Goal: Information Seeking & Learning: Learn about a topic

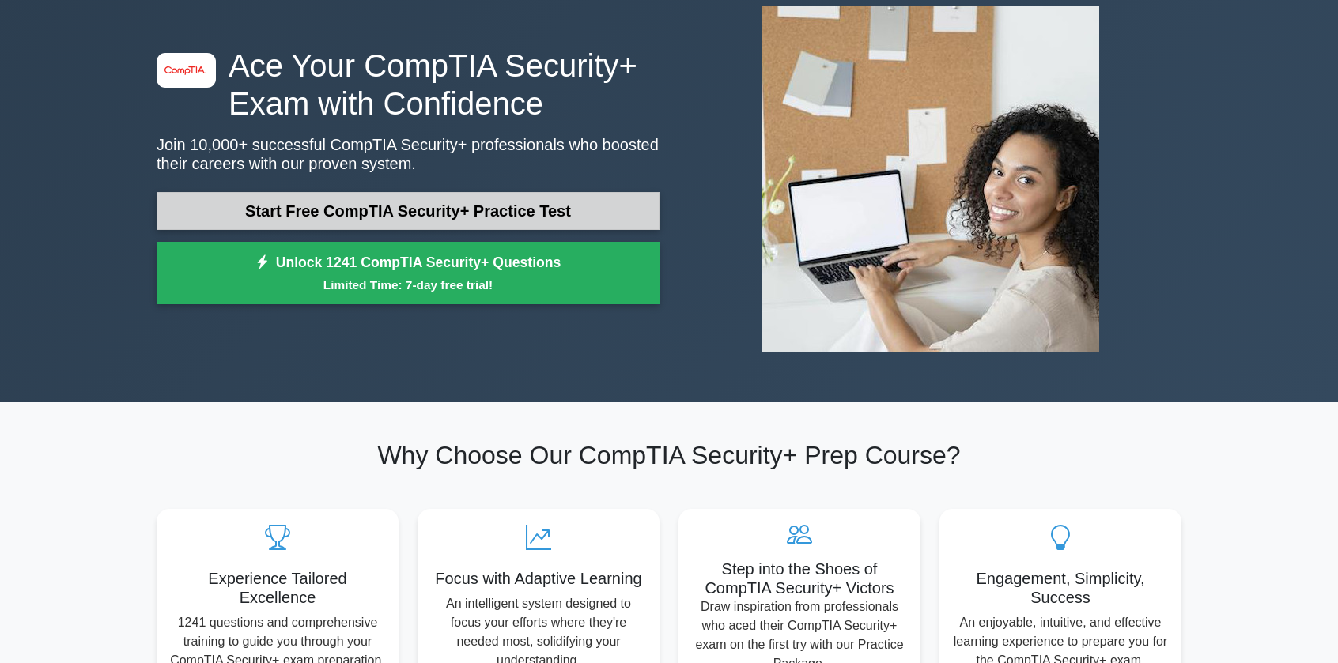
scroll to position [79, 0]
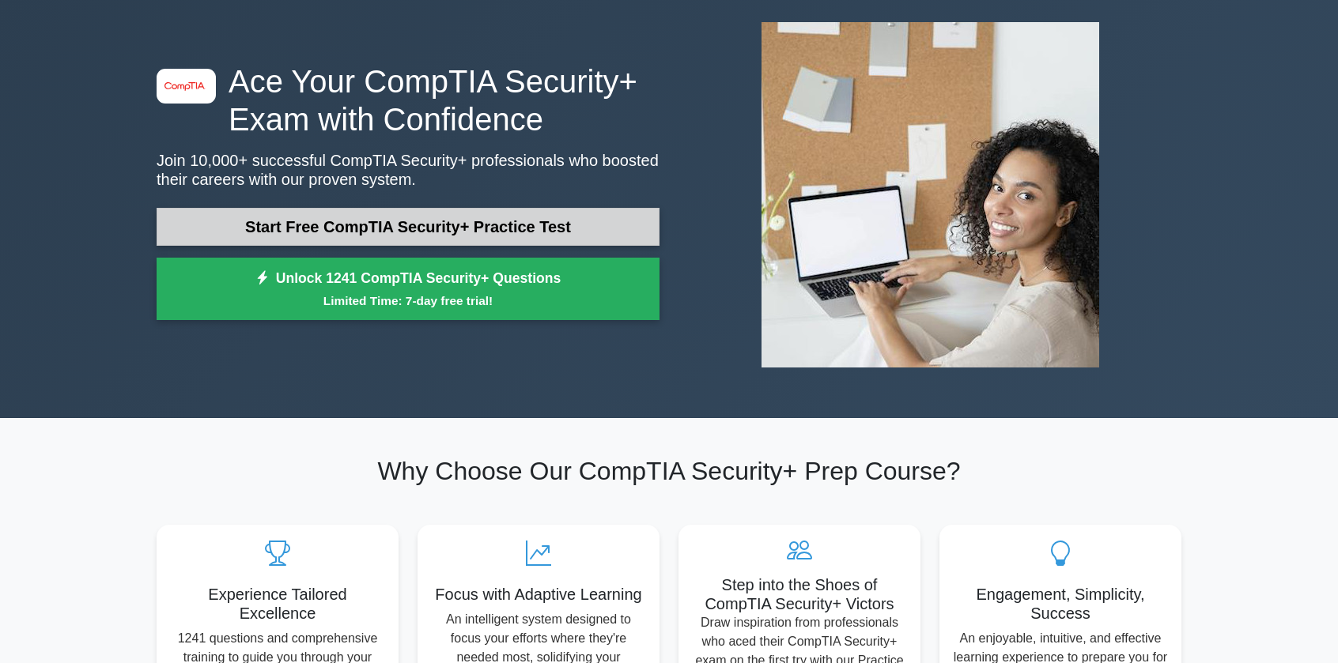
click at [406, 233] on link "Start Free CompTIA Security+ Practice Test" at bounding box center [408, 227] width 503 height 38
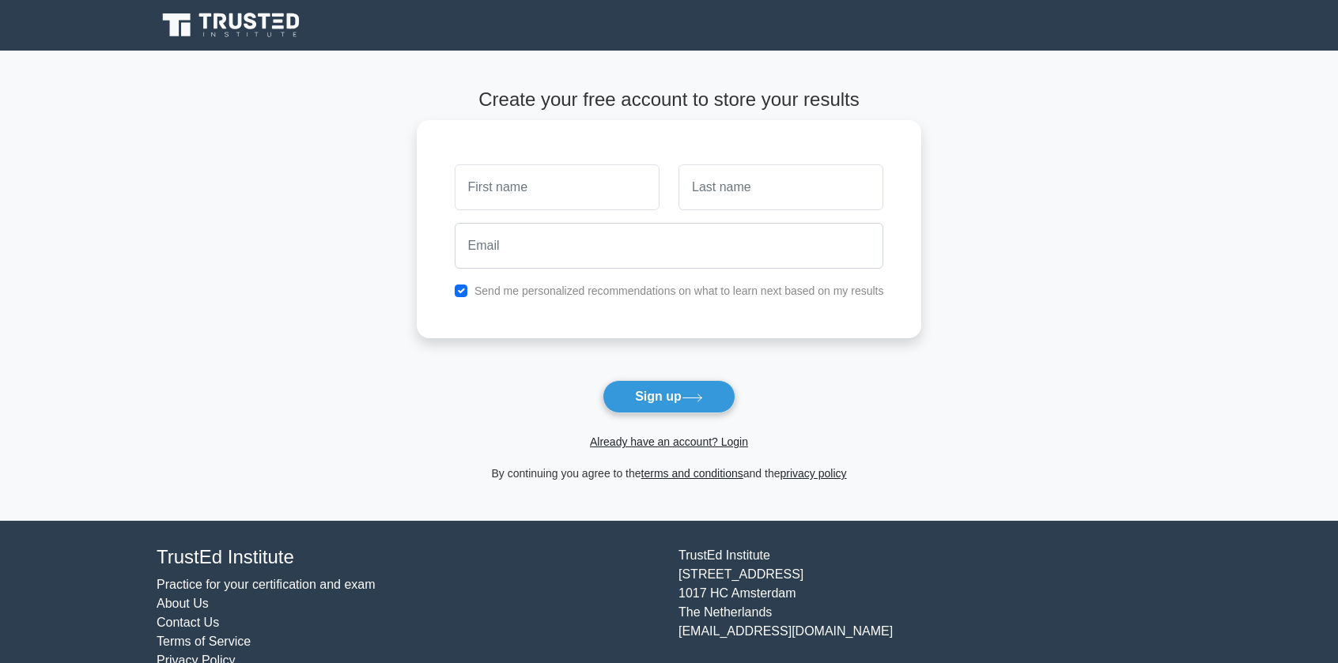
click at [520, 200] on input "text" at bounding box center [557, 187] width 205 height 46
type input "[PERSON_NAME]"
drag, startPoint x: 742, startPoint y: 156, endPoint x: 746, endPoint y: 191, distance: 35.9
click at [742, 161] on div "Riley Send me personalized recommendations on what to learn next based on my re…" at bounding box center [669, 229] width 505 height 218
click at [746, 191] on input "text" at bounding box center [780, 187] width 205 height 46
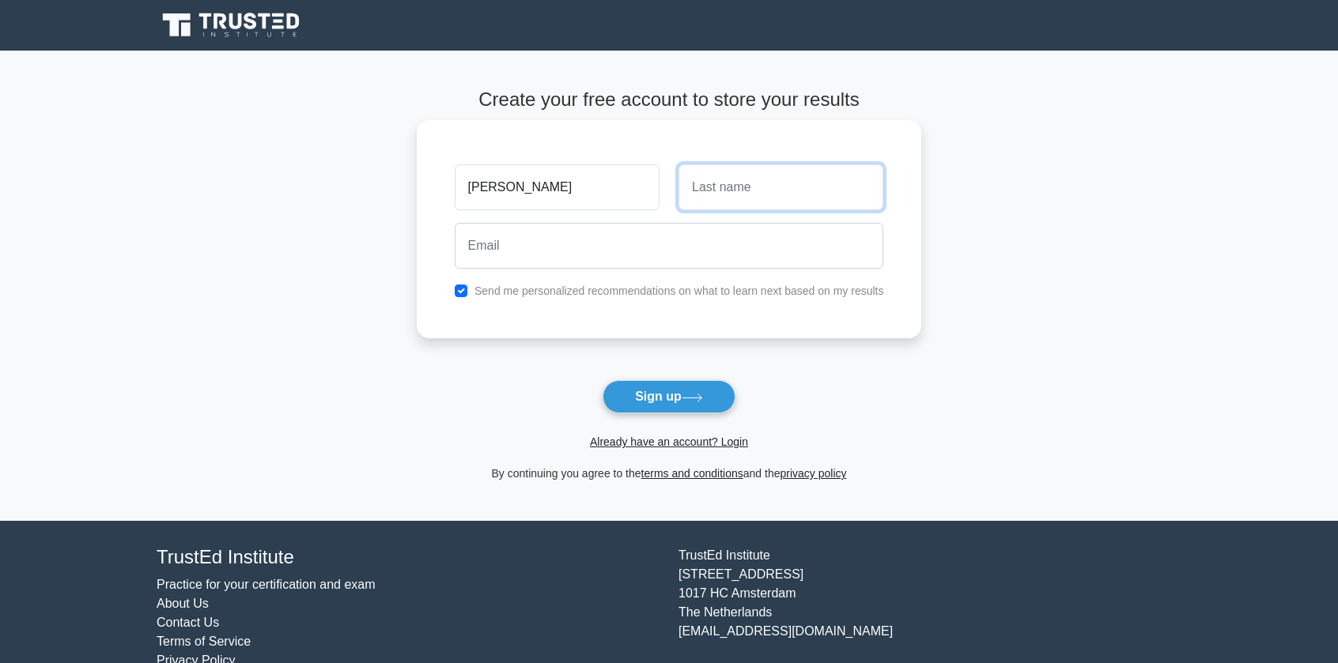
type input "Quirke"
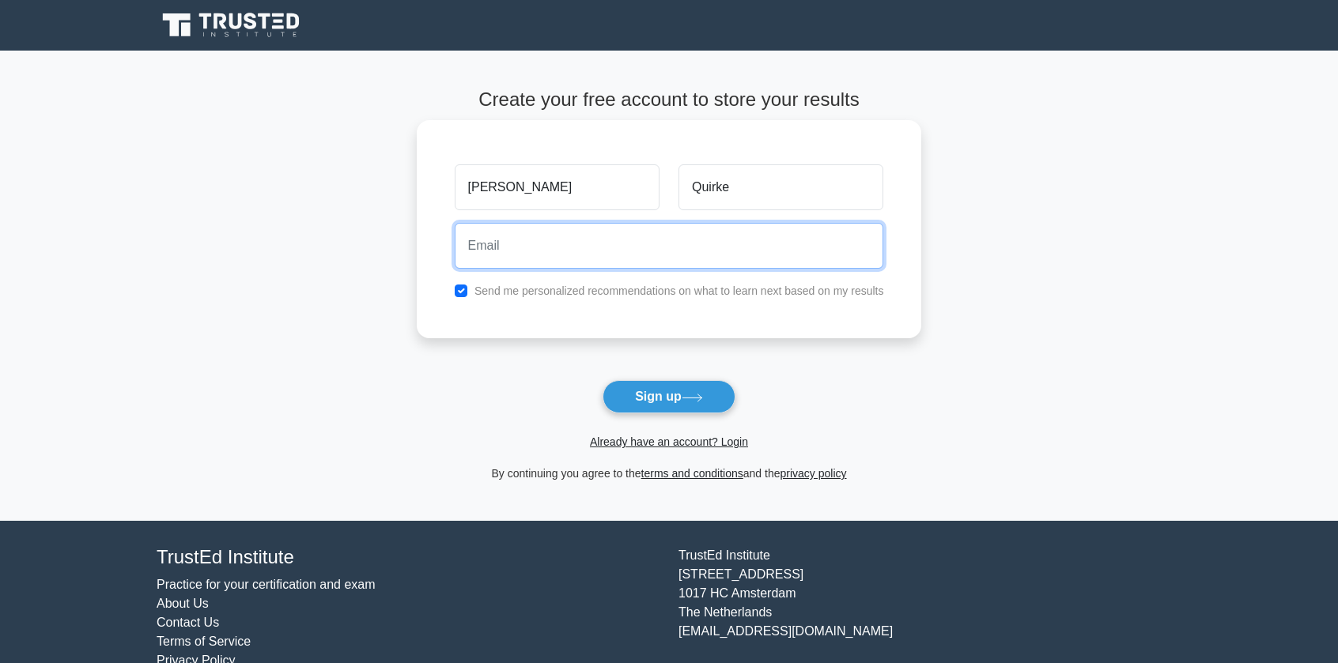
click at [739, 244] on input "email" at bounding box center [669, 246] width 429 height 46
type input "Riley.Quirke@outlook.com"
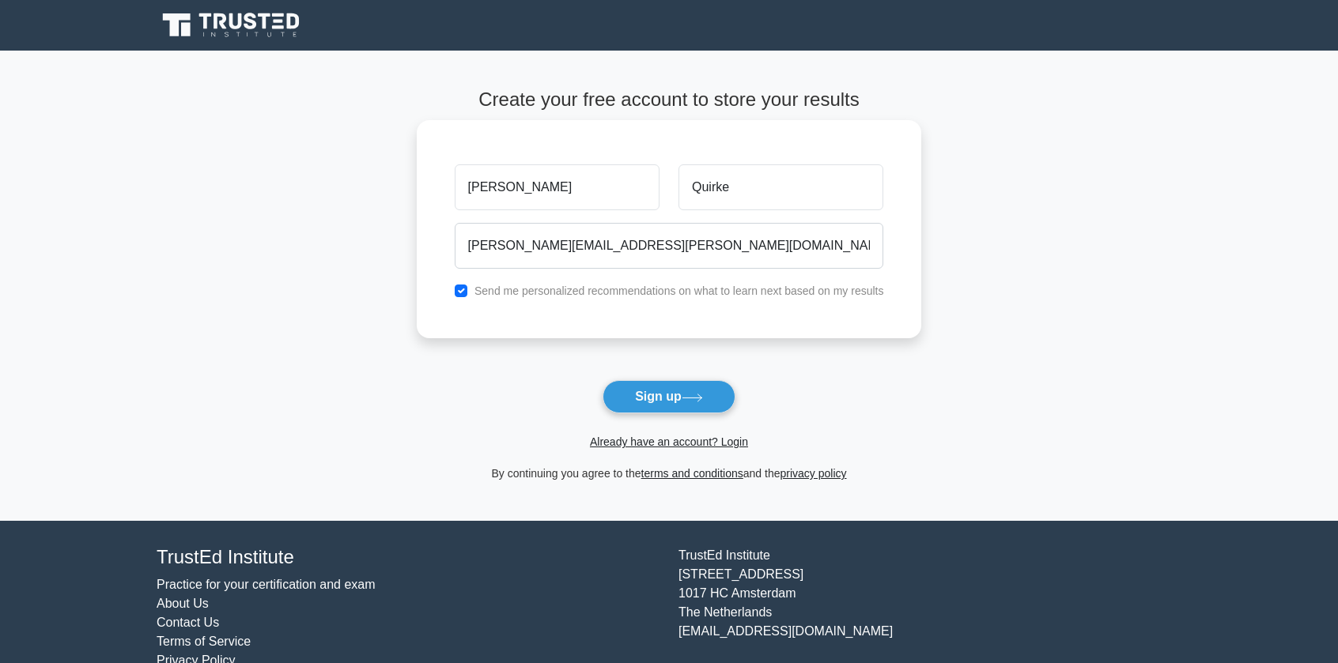
click at [647, 286] on label "Send me personalized recommendations on what to learn next based on my results" at bounding box center [679, 291] width 410 height 13
click at [647, 297] on label "Send me personalized recommendations on what to learn next based on my results" at bounding box center [679, 291] width 410 height 13
drag, startPoint x: 437, startPoint y: 280, endPoint x: 473, endPoint y: 289, distance: 36.6
click at [473, 289] on div "Riley Quirke Riley.Quirke@outlook.com Send me personalized recommendations on w…" at bounding box center [669, 229] width 505 height 218
click at [456, 289] on input "checkbox" at bounding box center [461, 291] width 13 height 13
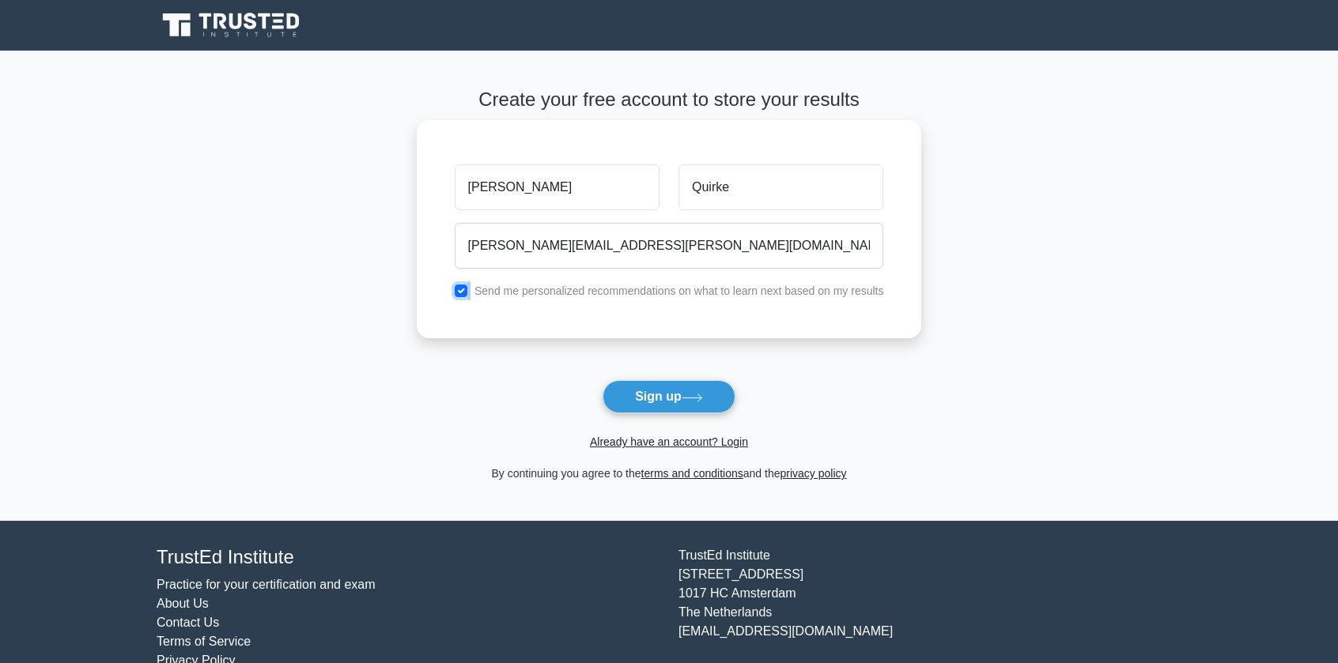
checkbox input "false"
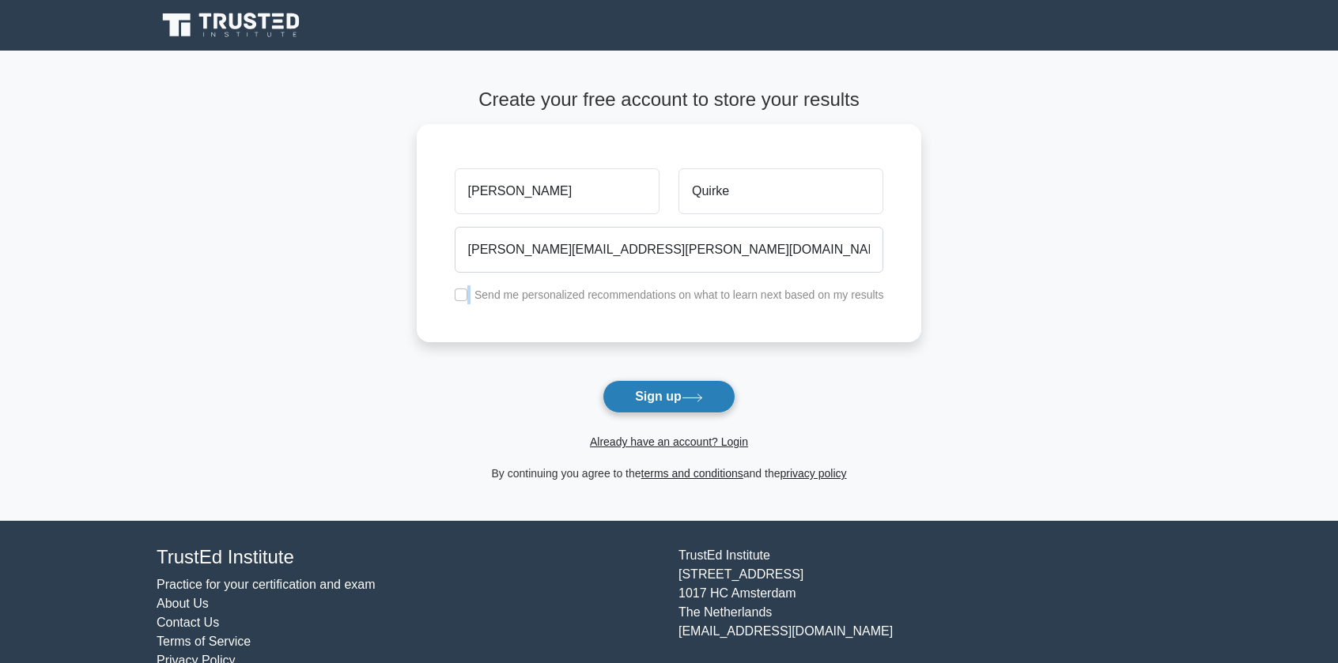
click at [667, 402] on button "Sign up" at bounding box center [669, 396] width 133 height 33
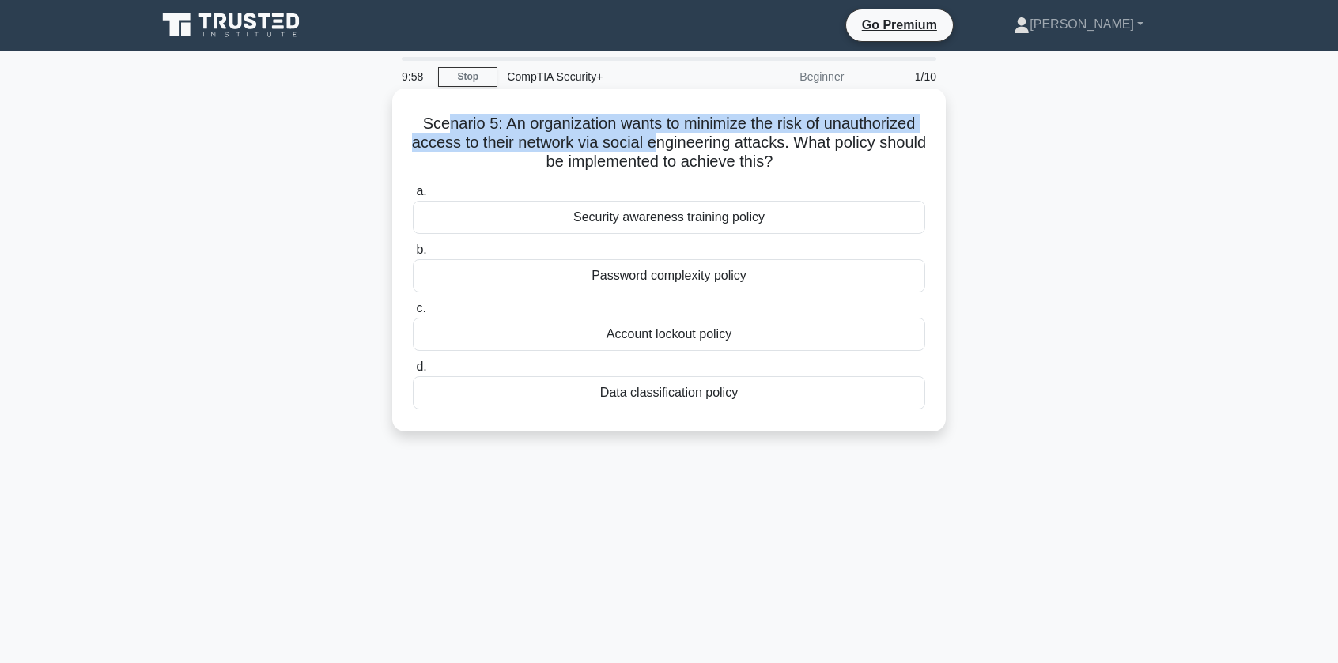
drag, startPoint x: 437, startPoint y: 119, endPoint x: 683, endPoint y: 142, distance: 246.9
click at [683, 142] on h5 "Scenario 5: An organization wants to minimize the risk of unauthorized access t…" at bounding box center [669, 143] width 516 height 59
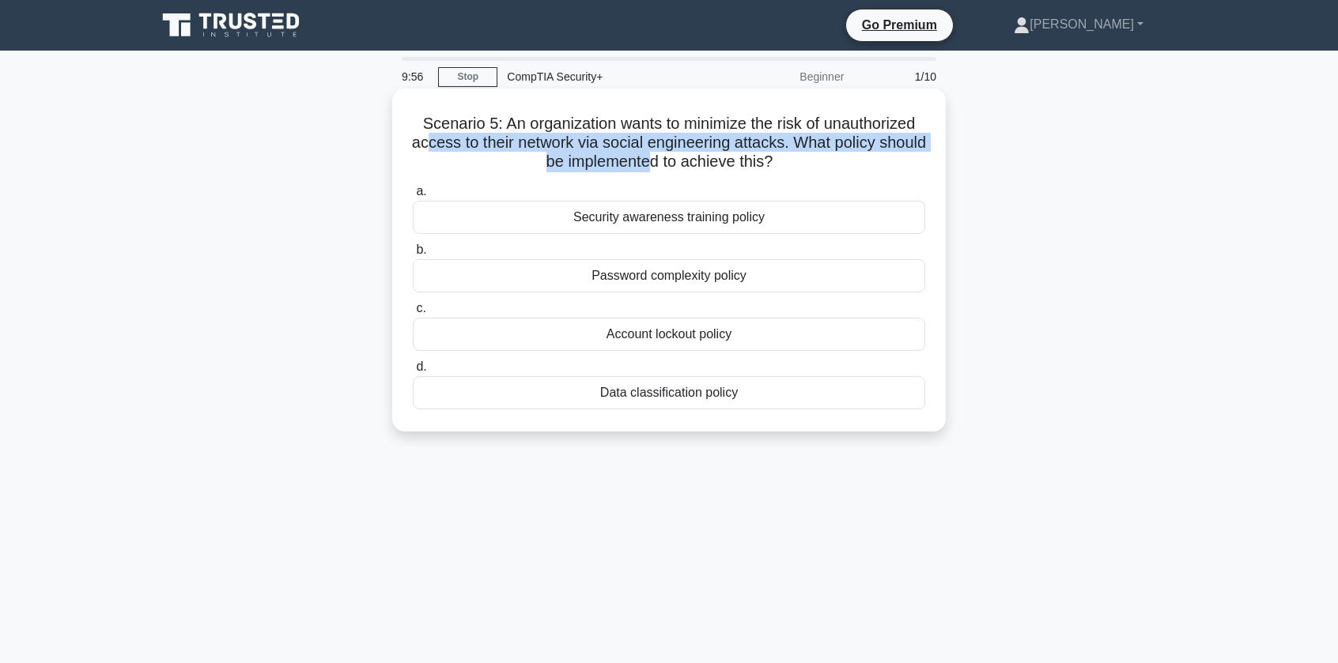
drag, startPoint x: 448, startPoint y: 150, endPoint x: 683, endPoint y: 169, distance: 236.4
click at [683, 169] on h5 "Scenario 5: An organization wants to minimize the risk of unauthorized access t…" at bounding box center [669, 143] width 516 height 59
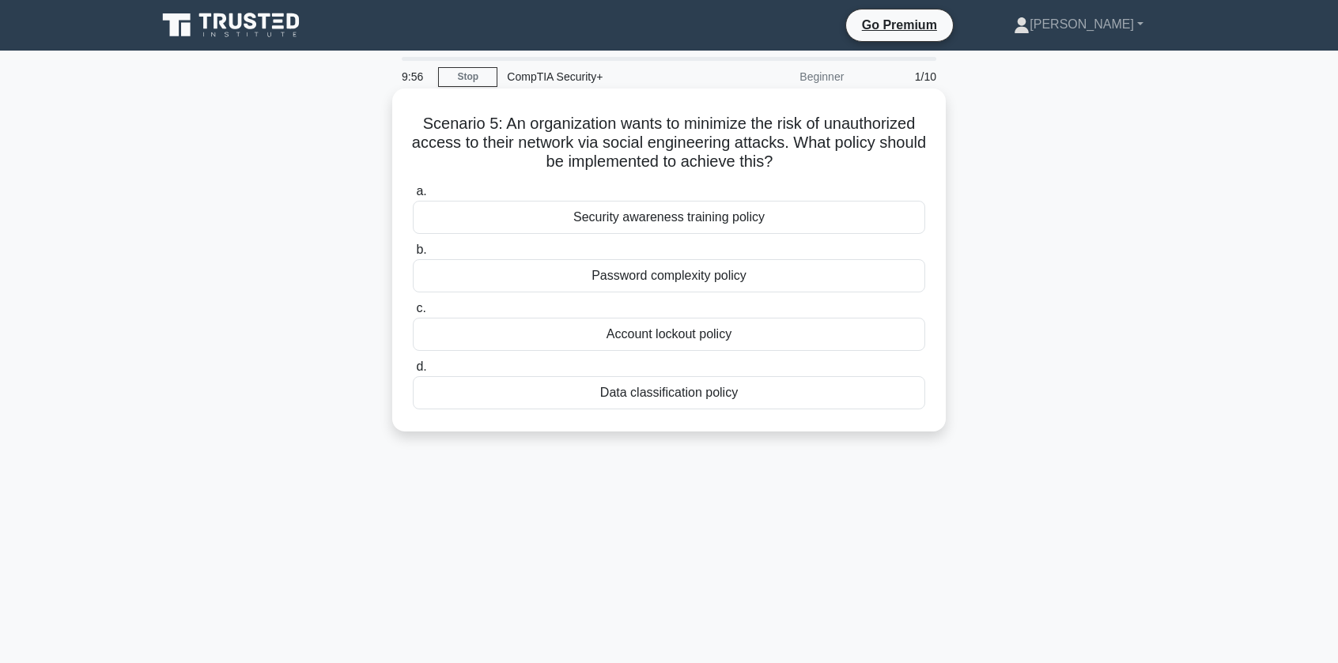
click at [661, 180] on div "a. Security awareness training policy b. Password complexity policy c. d." at bounding box center [668, 296] width 531 height 234
click at [664, 220] on div "Security awareness training policy" at bounding box center [669, 217] width 512 height 33
click at [413, 197] on input "a. Security awareness training policy" at bounding box center [413, 192] width 0 height 10
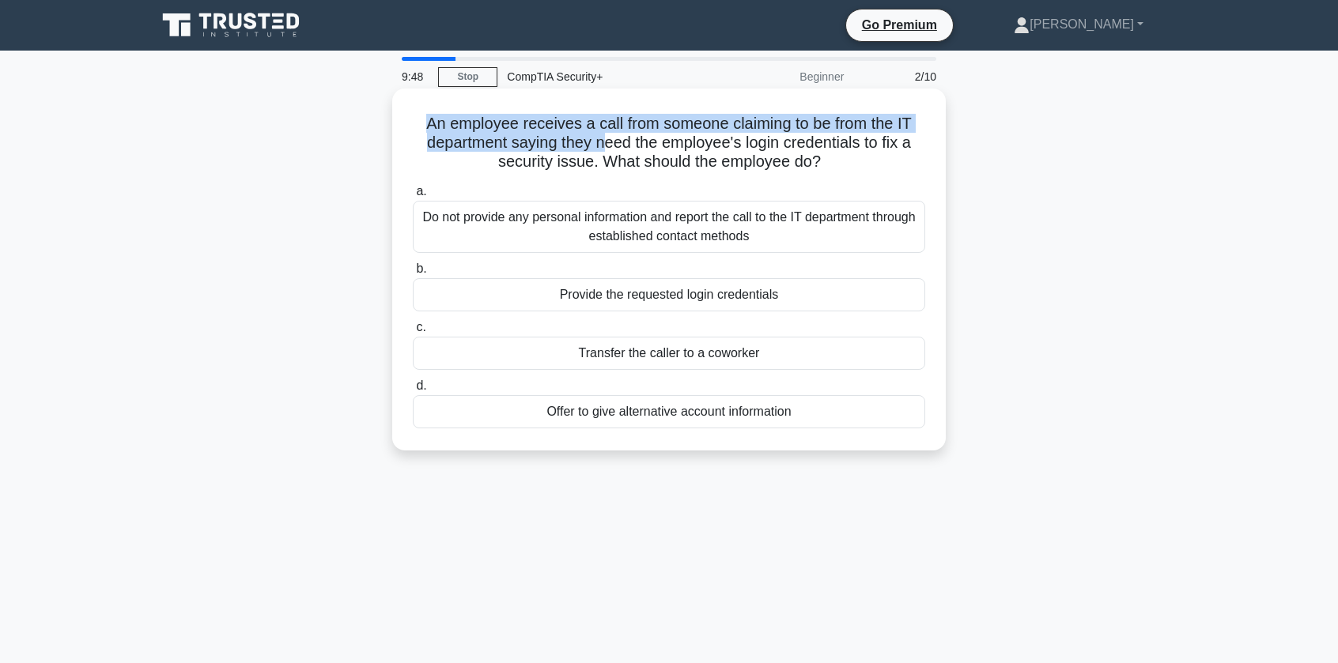
drag, startPoint x: 421, startPoint y: 104, endPoint x: 606, endPoint y: 136, distance: 187.9
click at [606, 136] on div "An employee receives a call from someone claiming to be from the IT department …" at bounding box center [669, 270] width 541 height 350
click at [606, 136] on h5 "An employee receives a call from someone claiming to be from the IT department …" at bounding box center [669, 143] width 516 height 59
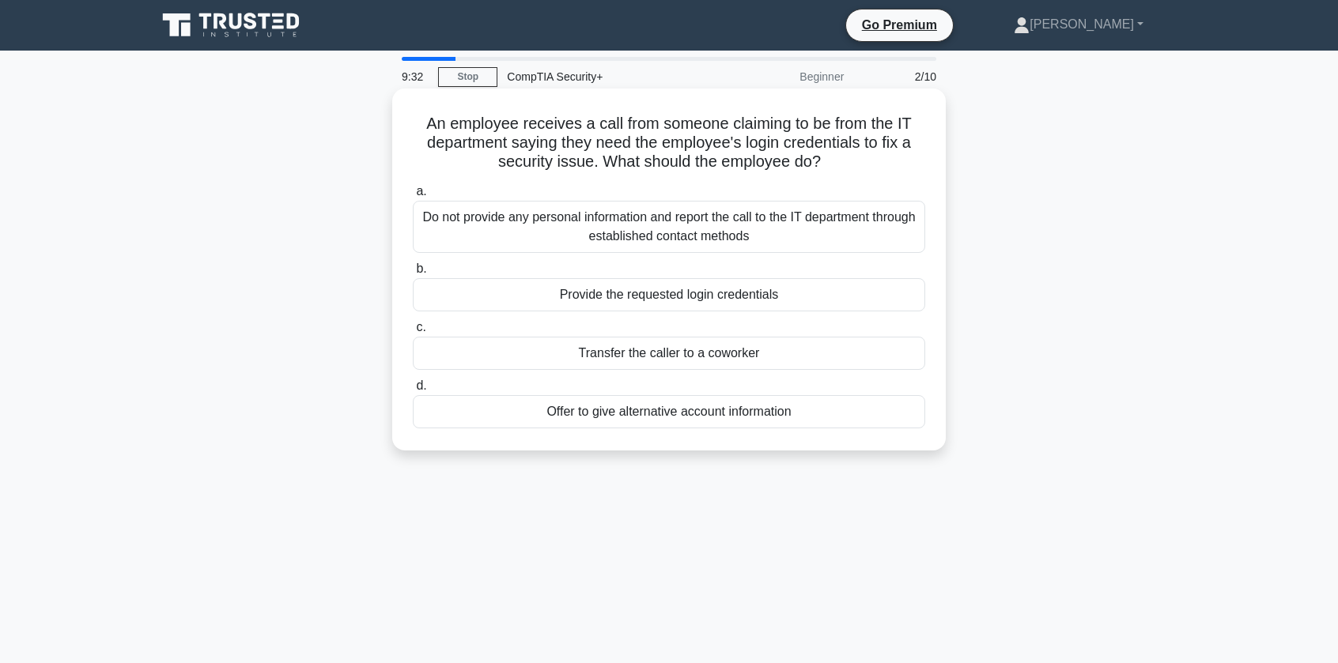
click at [559, 208] on div "Do not provide any personal information and report the call to the IT departmen…" at bounding box center [669, 227] width 512 height 52
click at [413, 197] on input "a. Do not provide any personal information and report the call to the IT depart…" at bounding box center [413, 192] width 0 height 10
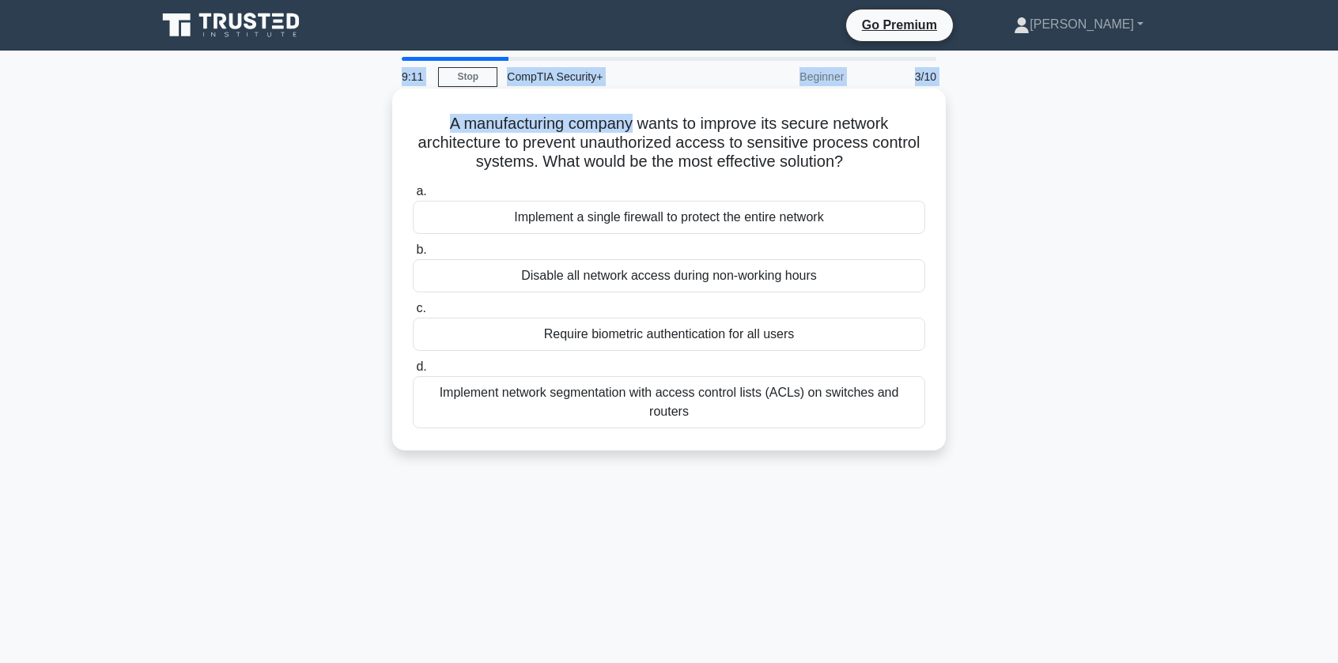
drag, startPoint x: 360, startPoint y: 82, endPoint x: 633, endPoint y: 104, distance: 274.4
click at [633, 104] on div "9:11 Stop CompTIA Security+ Beginner 3/10 A manufacturing company wants to impr…" at bounding box center [669, 452] width 1044 height 791
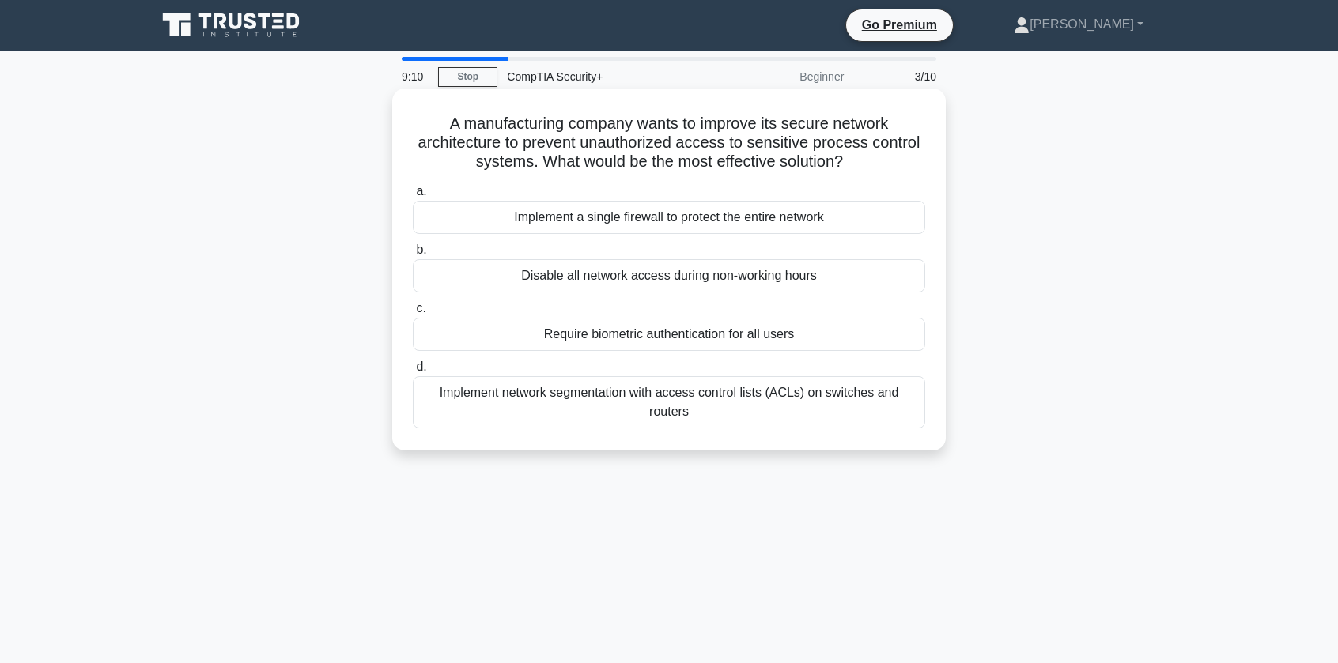
click at [636, 151] on h5 "A manufacturing company wants to improve its secure network architecture to pre…" at bounding box center [669, 143] width 516 height 59
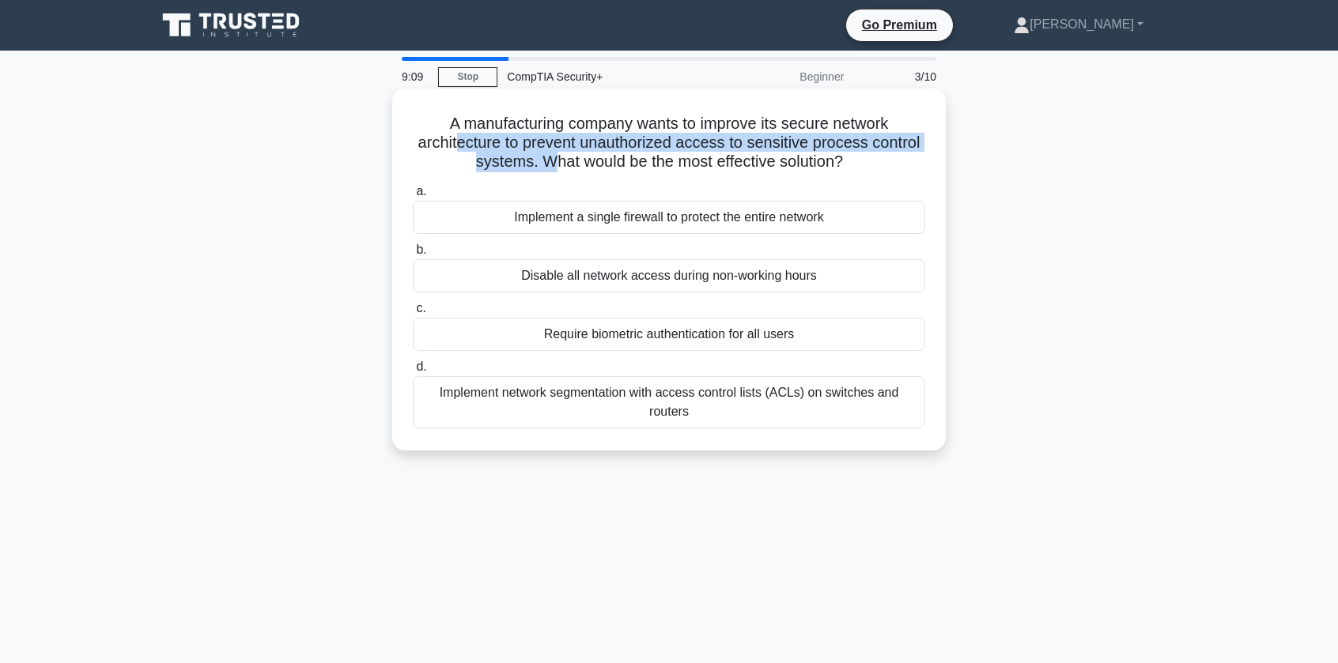
drag, startPoint x: 456, startPoint y: 134, endPoint x: 556, endPoint y: 176, distance: 107.8
click at [556, 176] on div "A manufacturing company wants to improve its secure network architecture to pre…" at bounding box center [669, 270] width 541 height 350
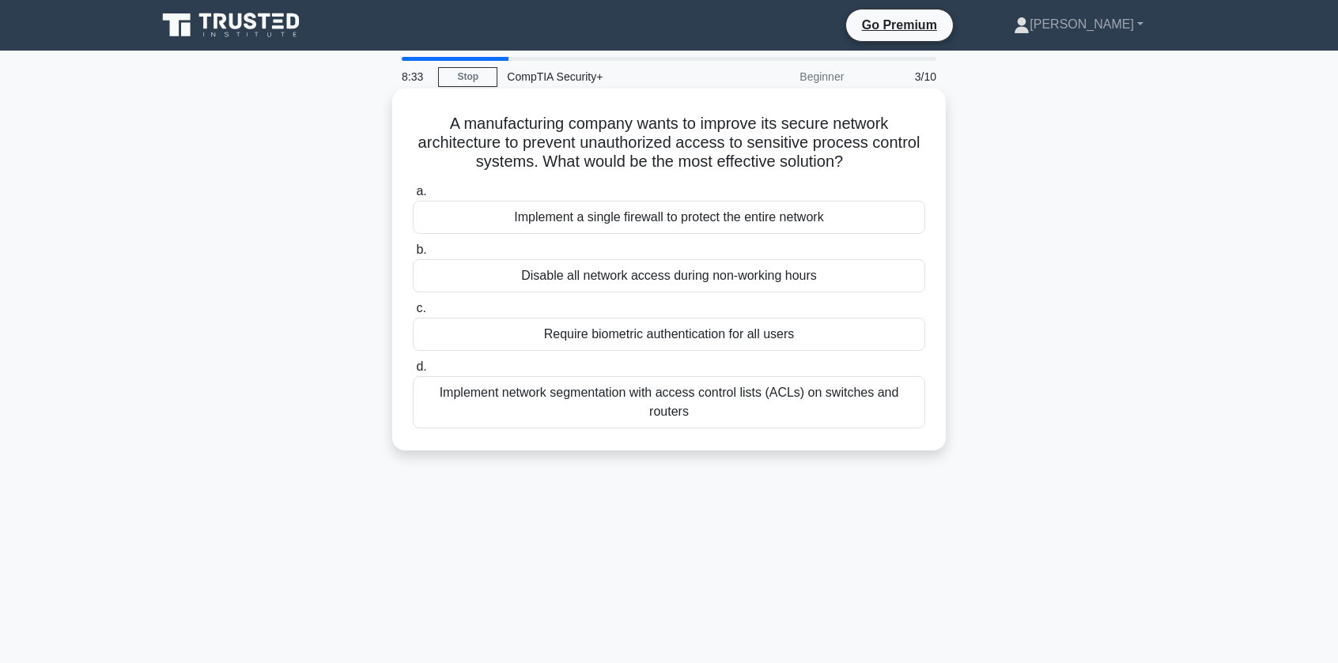
click at [700, 99] on div "A manufacturing company wants to improve its secure network architecture to pre…" at bounding box center [669, 270] width 541 height 350
click at [520, 403] on div "Implement network segmentation with access control lists (ACLs) on switches and…" at bounding box center [669, 402] width 512 height 52
click at [413, 372] on input "d. Implement network segmentation with access control lists (ACLs) on switches …" at bounding box center [413, 367] width 0 height 10
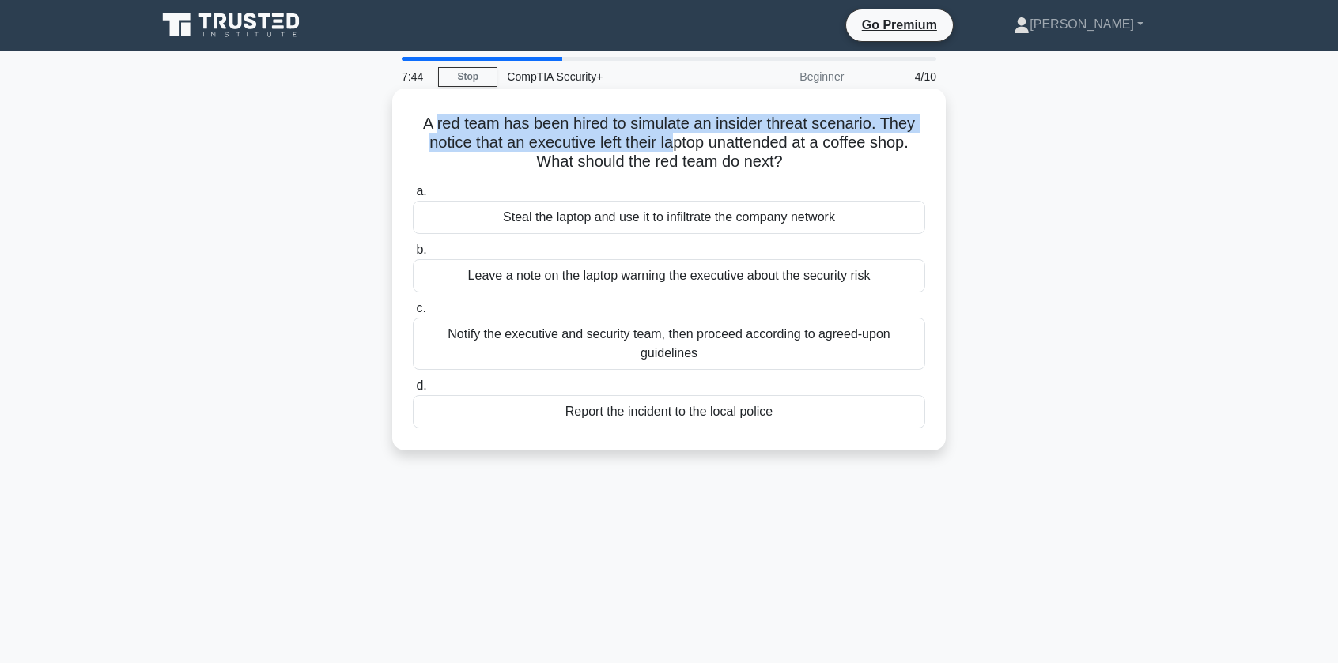
drag, startPoint x: 432, startPoint y: 120, endPoint x: 675, endPoint y: 145, distance: 244.0
click at [675, 145] on h5 "A red team has been hired to simulate an insider threat scenario. They notice t…" at bounding box center [669, 143] width 516 height 59
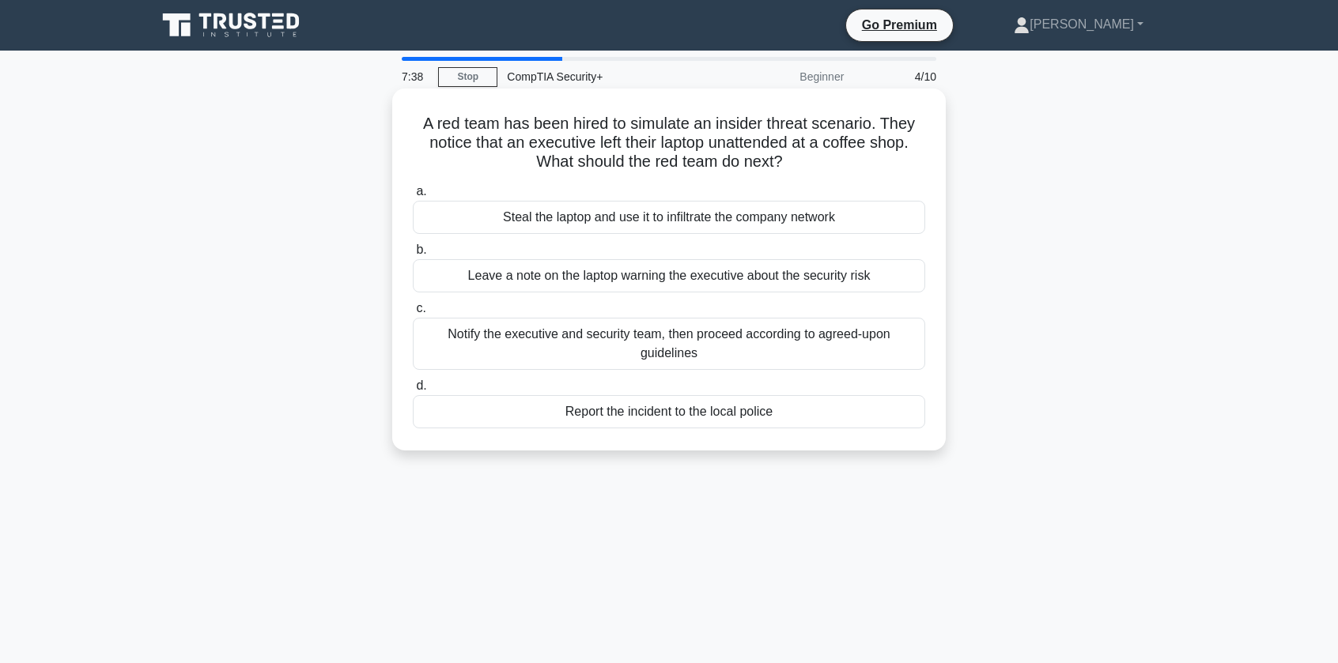
click at [476, 341] on div "Notify the executive and security team, then proceed according to agreed-upon g…" at bounding box center [669, 344] width 512 height 52
click at [413, 314] on input "c. Notify the executive and security team, then proceed according to agreed-upo…" at bounding box center [413, 309] width 0 height 10
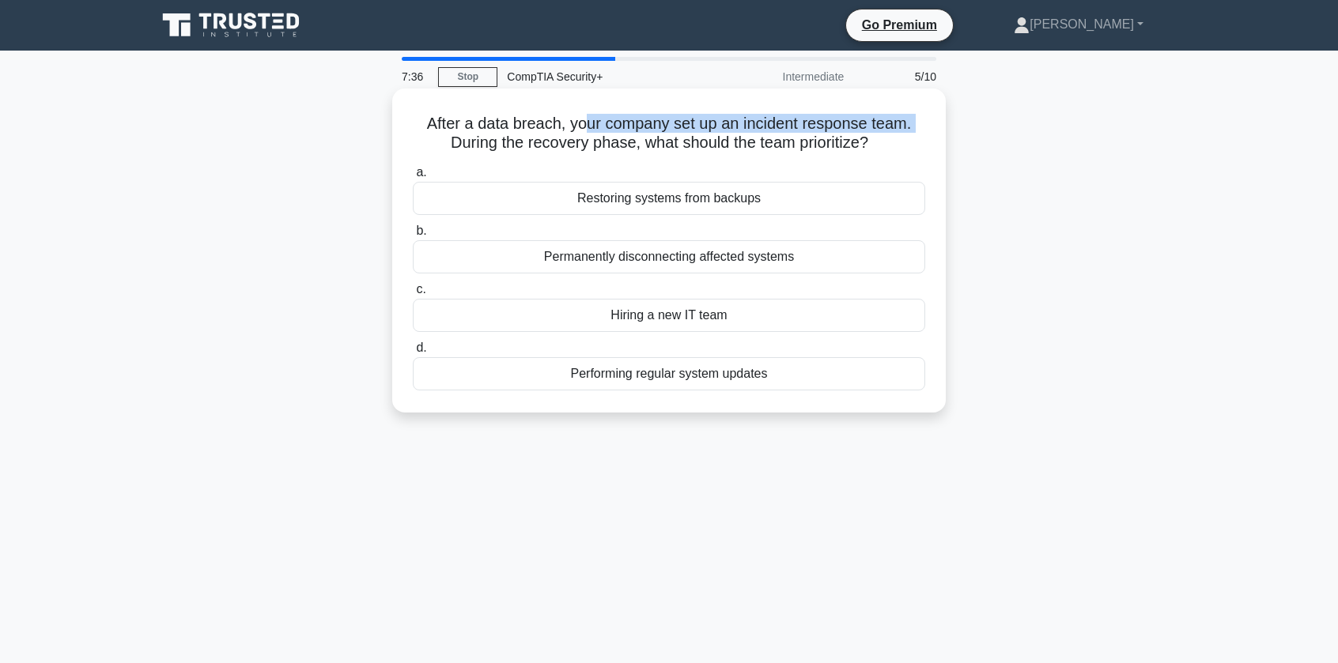
drag, startPoint x: 387, startPoint y: 156, endPoint x: 584, endPoint y: 134, distance: 197.4
click at [584, 134] on div "After a data breach, your company set up an incident response team. During the …" at bounding box center [669, 264] width 1044 height 343
click at [584, 134] on h5 "After a data breach, your company set up an incident response team. During the …" at bounding box center [669, 134] width 516 height 40
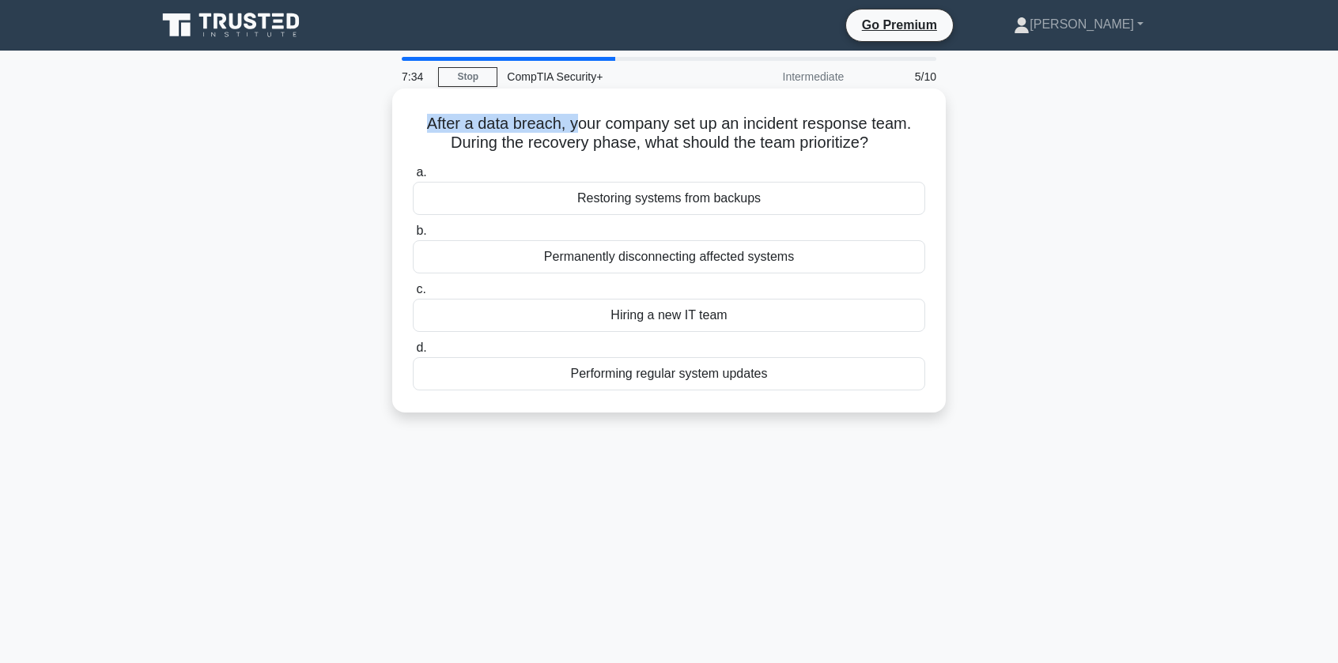
drag, startPoint x: 412, startPoint y: 125, endPoint x: 575, endPoint y: 128, distance: 162.9
click at [575, 128] on h5 "After a data breach, your company set up an incident response team. During the …" at bounding box center [669, 134] width 516 height 40
drag, startPoint x: 451, startPoint y: 115, endPoint x: 617, endPoint y: 115, distance: 166.1
click at [617, 115] on h5 "After a data breach, your company set up an incident response team. During the …" at bounding box center [669, 134] width 516 height 40
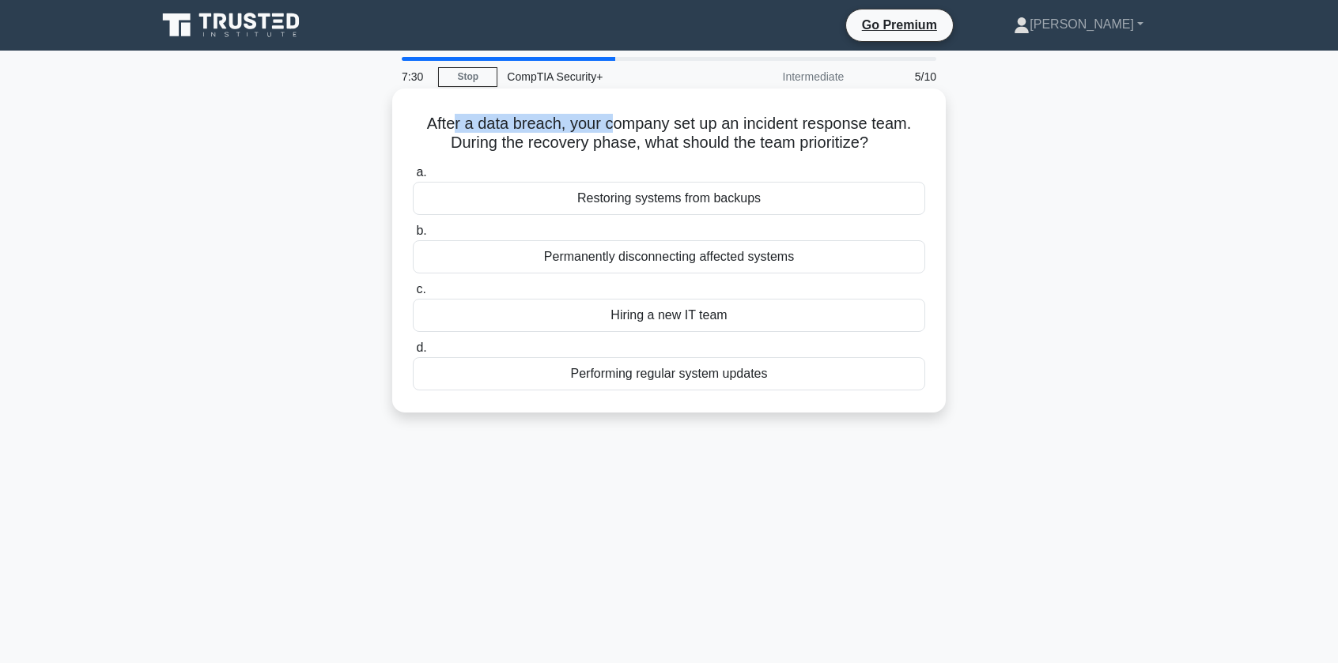
click at [617, 111] on div "After a data breach, your company set up an incident response team. During the …" at bounding box center [669, 251] width 541 height 312
drag, startPoint x: 617, startPoint y: 114, endPoint x: 735, endPoint y: 128, distance: 119.5
click at [735, 128] on h5 "After a data breach, your company set up an incident response team. During the …" at bounding box center [669, 134] width 516 height 40
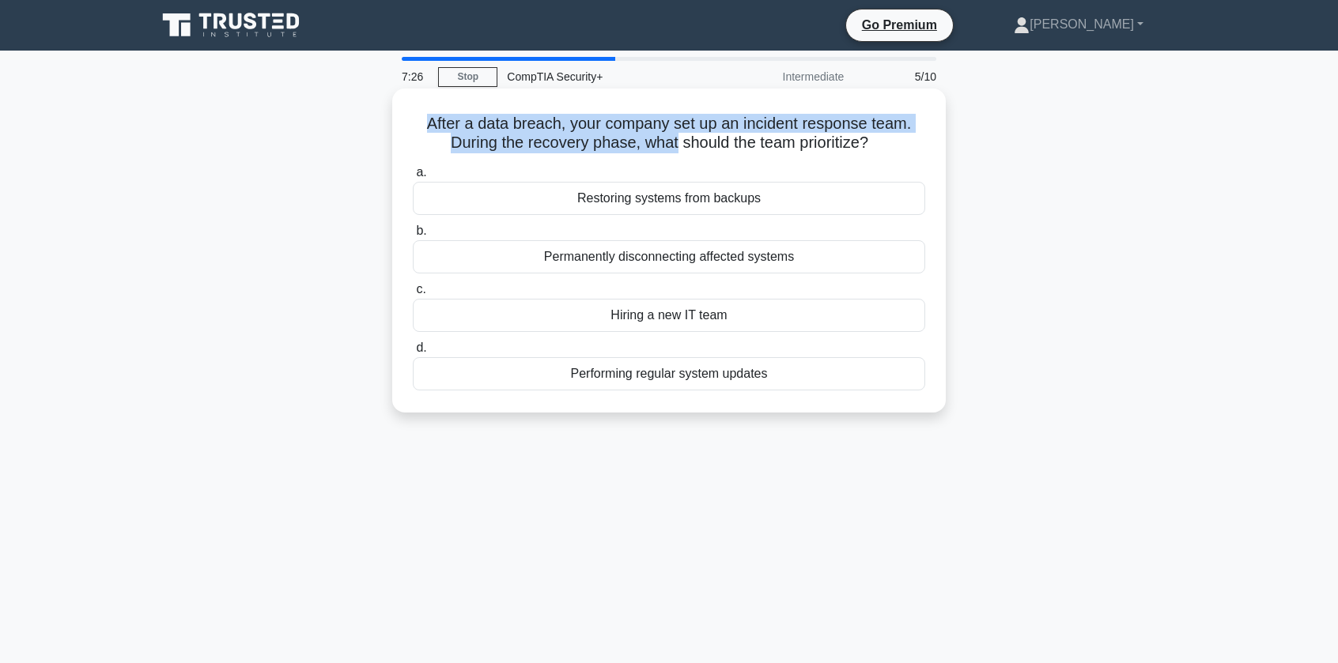
drag, startPoint x: 409, startPoint y: 128, endPoint x: 675, endPoint y: 148, distance: 266.4
click at [675, 148] on div "After a data breach, your company set up an incident response team. During the …" at bounding box center [669, 251] width 541 height 312
click at [675, 148] on h5 "After a data breach, your company set up an incident response team. During the …" at bounding box center [669, 134] width 516 height 40
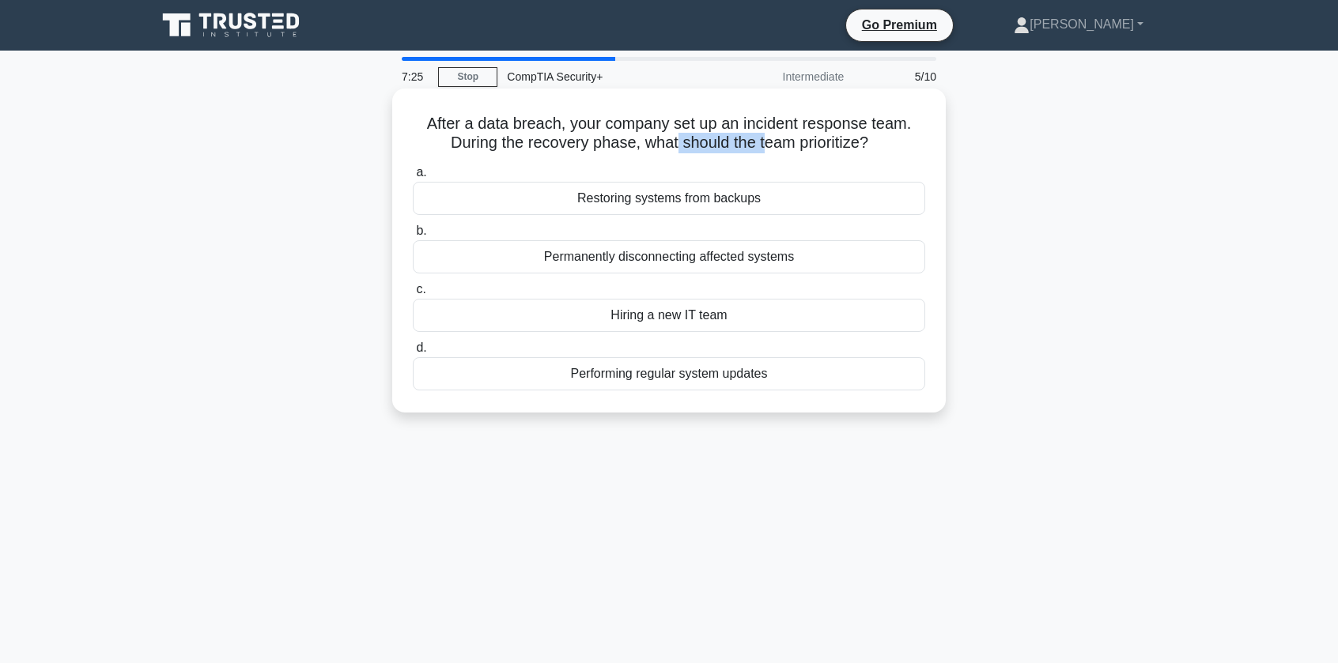
drag, startPoint x: 675, startPoint y: 148, endPoint x: 766, endPoint y: 145, distance: 91.8
click at [766, 145] on h5 "After a data breach, your company set up an incident response team. During the …" at bounding box center [669, 134] width 516 height 40
click at [611, 153] on h5 "After a data breach, your company set up an incident response team. During the …" at bounding box center [669, 134] width 516 height 40
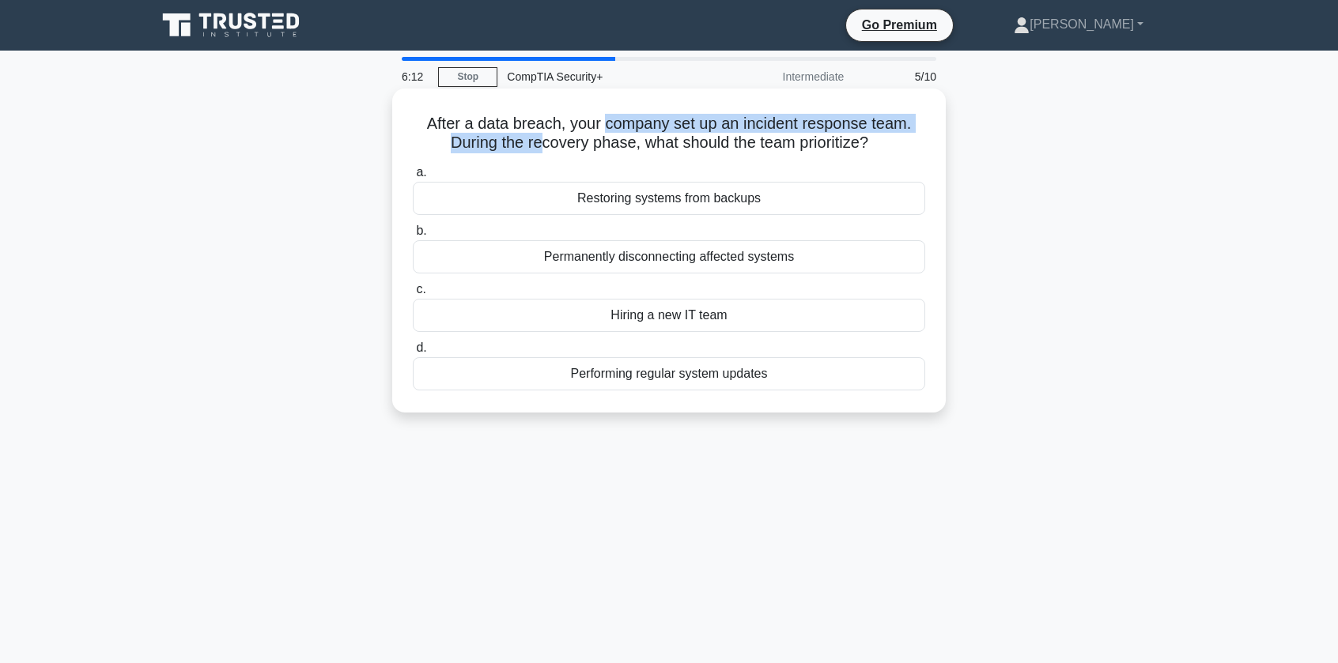
drag, startPoint x: 534, startPoint y: 137, endPoint x: 606, endPoint y: 131, distance: 72.2
click at [606, 131] on h5 "After a data breach, your company set up an incident response team. During the …" at bounding box center [669, 134] width 516 height 40
click at [545, 186] on div "Restoring systems from backups" at bounding box center [669, 198] width 512 height 33
click at [413, 178] on input "a. Restoring systems from backups" at bounding box center [413, 173] width 0 height 10
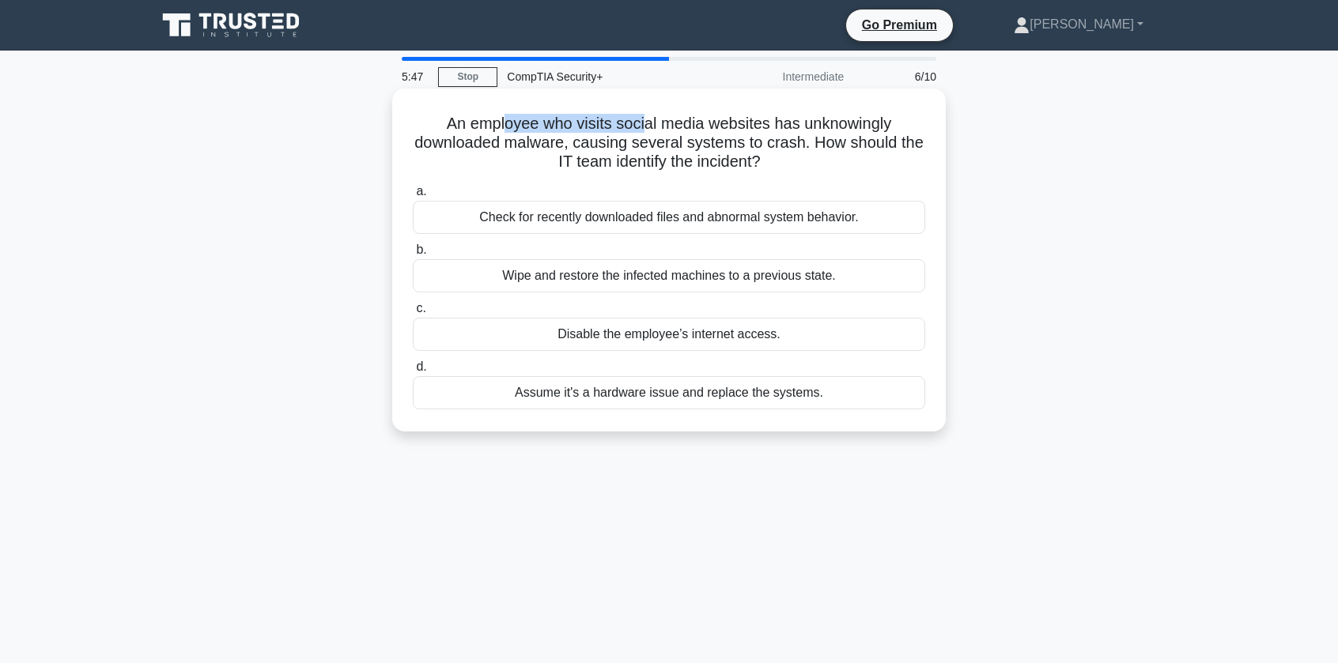
drag, startPoint x: 501, startPoint y: 134, endPoint x: 655, endPoint y: 128, distance: 154.3
click at [655, 128] on h5 "An employee who visits social media websites has unknowingly downloaded malware…" at bounding box center [669, 143] width 516 height 59
click at [578, 153] on h5 "An employee who visits social media websites has unknowingly downloaded malware…" at bounding box center [669, 143] width 516 height 59
click at [799, 217] on div "Check for recently downloaded files and abnormal system behavior." at bounding box center [669, 217] width 512 height 33
click at [413, 197] on input "a. Check for recently downloaded files and abnormal system behavior." at bounding box center [413, 192] width 0 height 10
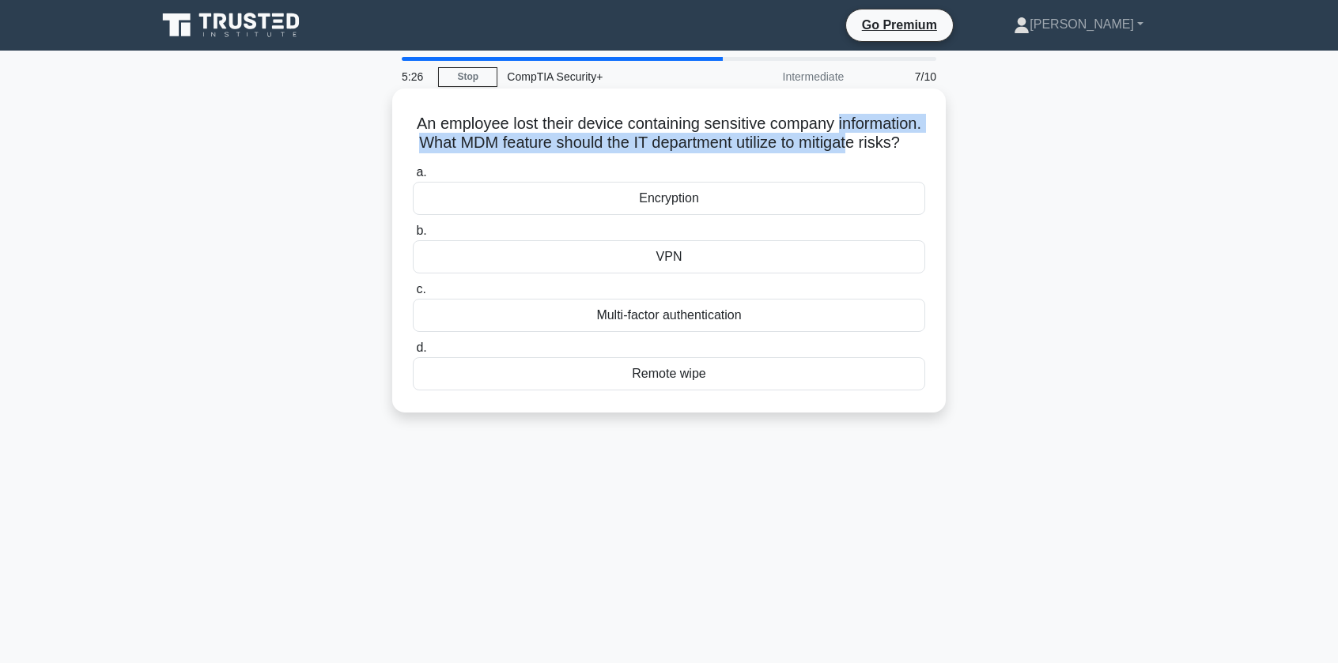
drag, startPoint x: 420, startPoint y: 140, endPoint x: 658, endPoint y: 153, distance: 238.4
click at [658, 153] on div "An employee lost their device containing sensitive company information. What MD…" at bounding box center [669, 251] width 554 height 324
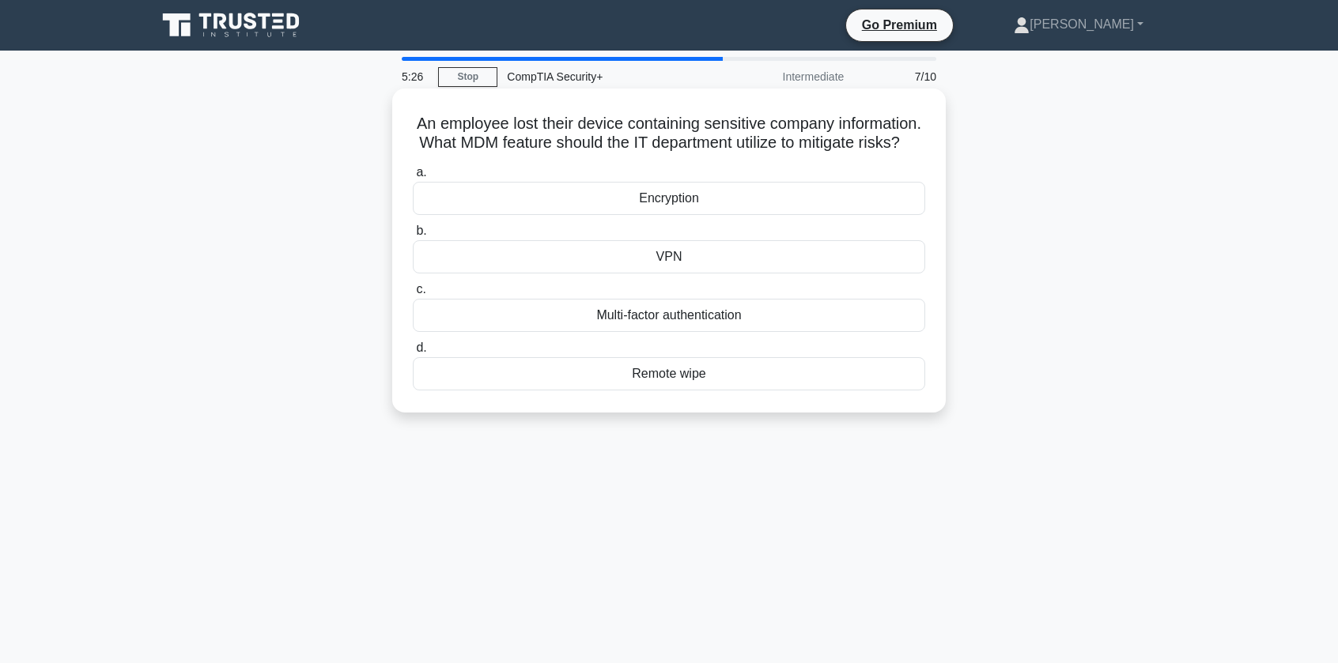
click at [606, 132] on h5 "An employee lost their device containing sensitive company information. What MD…" at bounding box center [669, 134] width 516 height 40
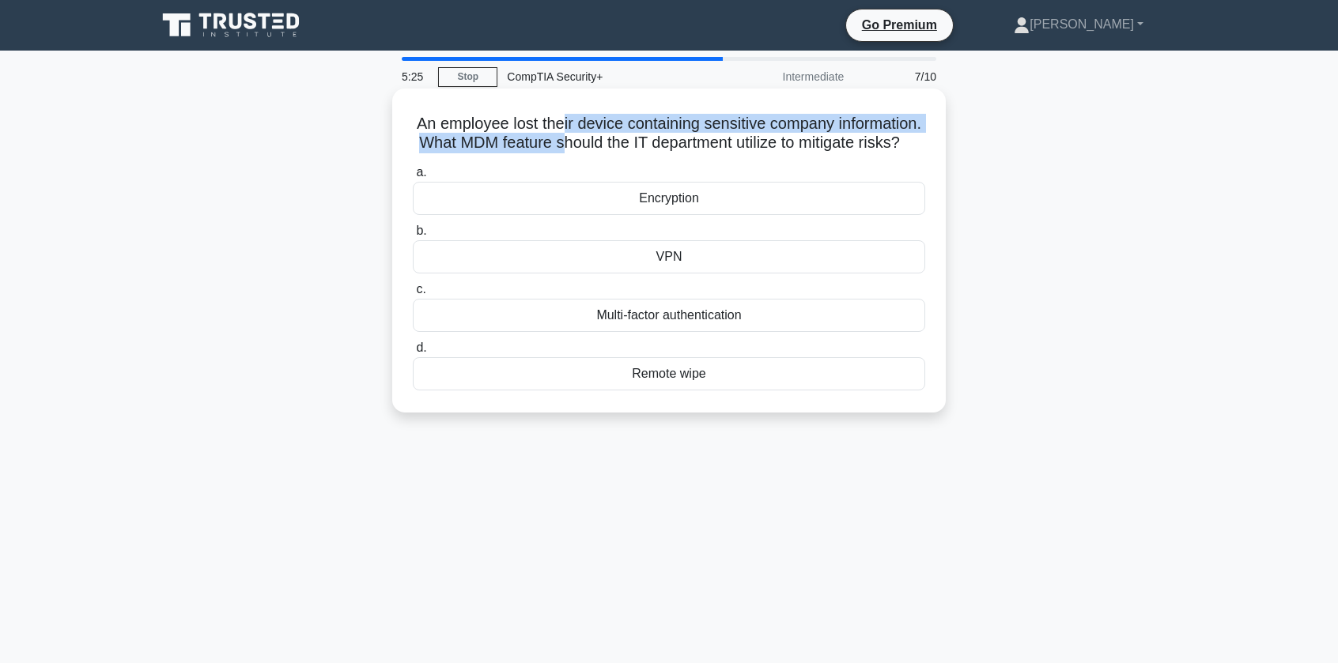
drag, startPoint x: 606, startPoint y: 132, endPoint x: 675, endPoint y: 146, distance: 70.1
click at [675, 146] on h5 "An employee lost their device containing sensitive company information. What MD…" at bounding box center [669, 134] width 516 height 40
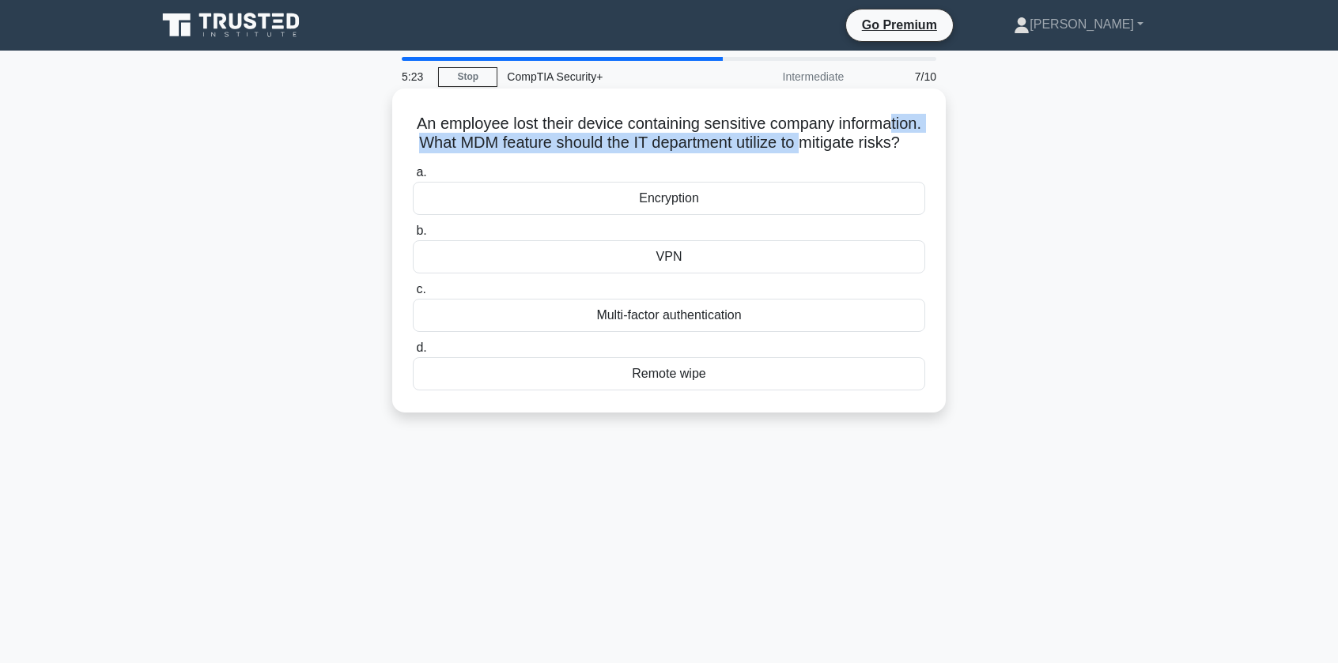
drag, startPoint x: 433, startPoint y: 151, endPoint x: 573, endPoint y: 148, distance: 139.2
click at [542, 151] on h5 "An employee lost their device containing sensitive company information. What MD…" at bounding box center [669, 134] width 516 height 40
click at [573, 148] on h5 "An employee lost their device containing sensitive company information. What MD…" at bounding box center [669, 134] width 516 height 40
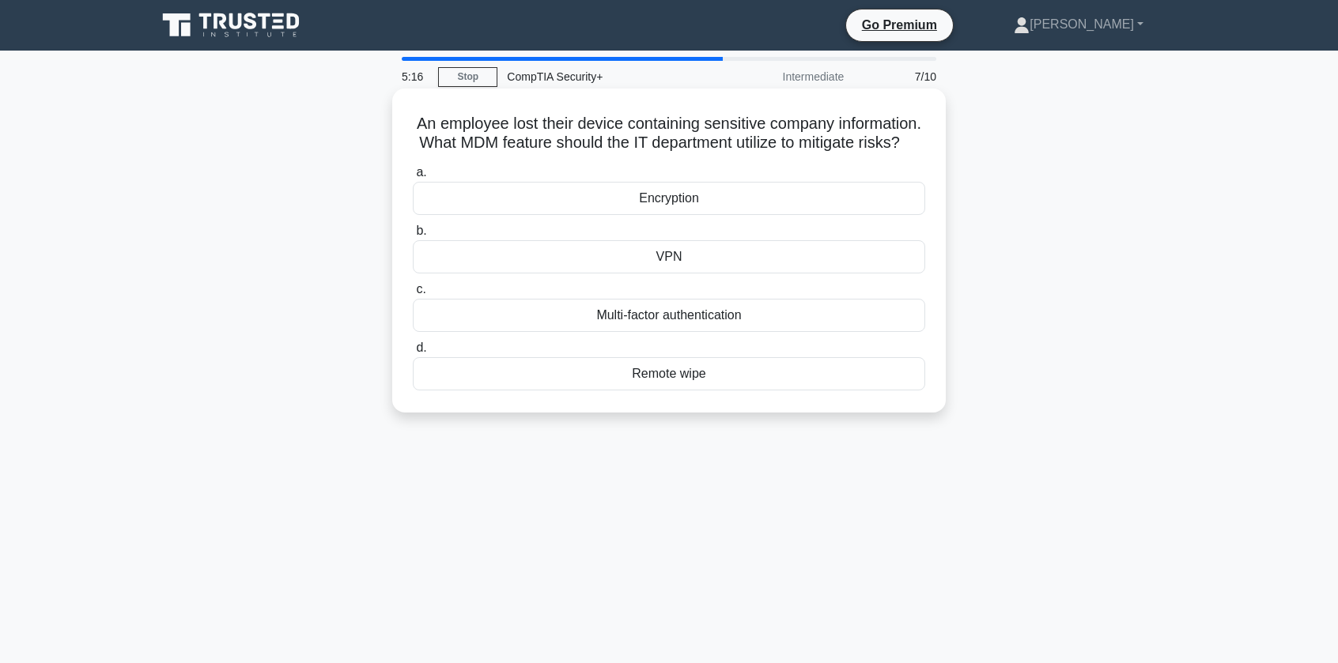
click at [686, 391] on div "Remote wipe" at bounding box center [669, 373] width 512 height 33
click at [413, 353] on input "d. Remote wipe" at bounding box center [413, 348] width 0 height 10
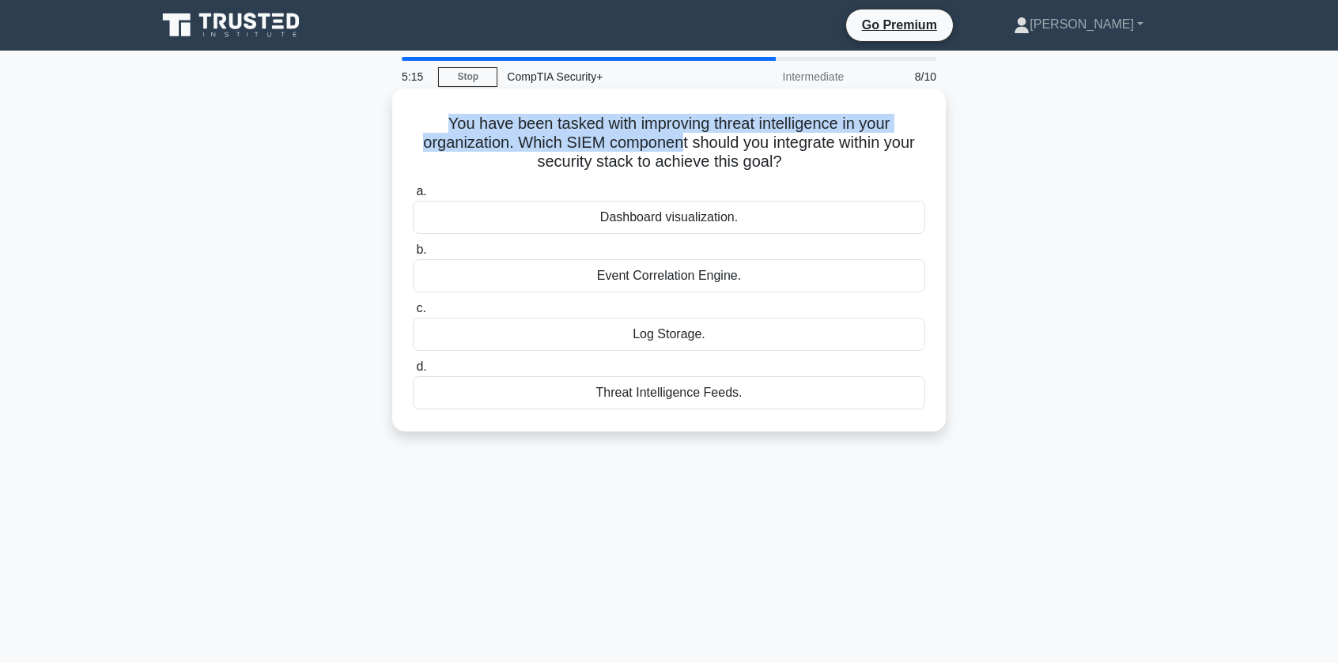
drag, startPoint x: 440, startPoint y: 120, endPoint x: 680, endPoint y: 148, distance: 242.0
click at [677, 148] on h5 "You have been tasked with improving threat intelligence in your organization. W…" at bounding box center [669, 143] width 516 height 59
click at [680, 148] on h5 "You have been tasked with improving threat intelligence in your organization. W…" at bounding box center [669, 143] width 516 height 59
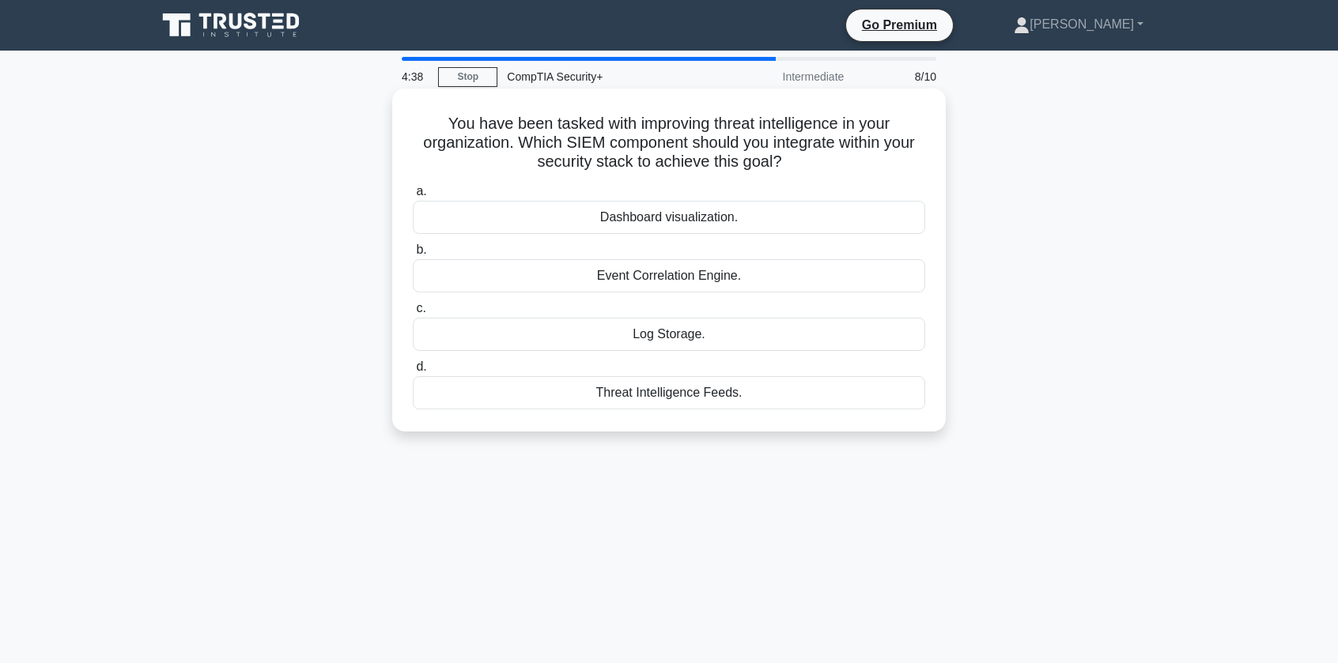
click at [699, 398] on div "Threat Intelligence Feeds." at bounding box center [669, 392] width 512 height 33
click at [413, 372] on input "d. Threat Intelligence Feeds." at bounding box center [413, 367] width 0 height 10
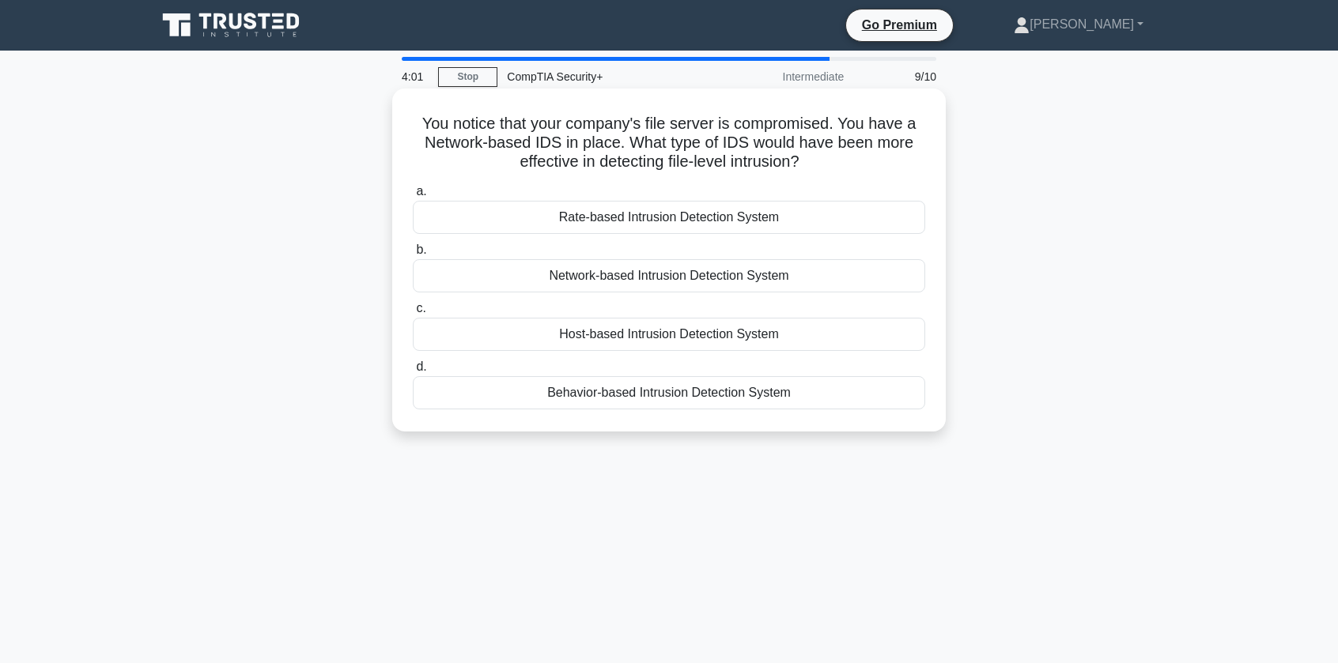
click at [674, 336] on div "Host-based Intrusion Detection System" at bounding box center [669, 334] width 512 height 33
click at [413, 314] on input "c. Host-based Intrusion Detection System" at bounding box center [413, 309] width 0 height 10
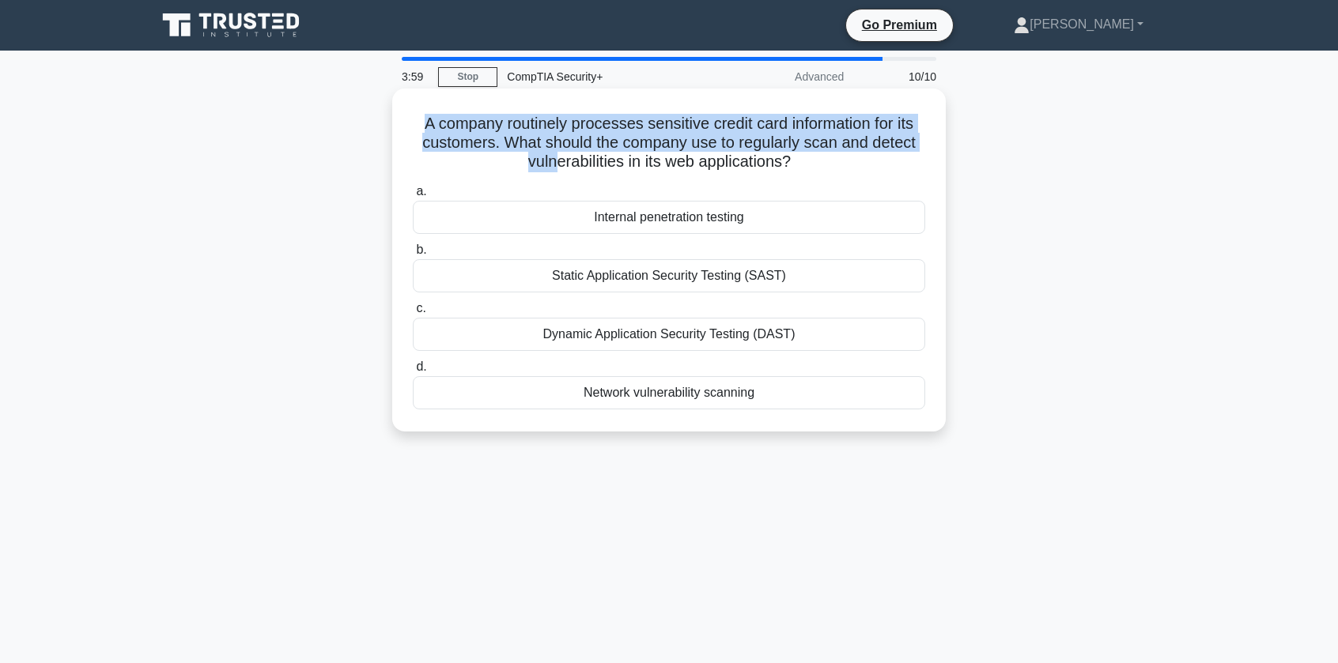
drag, startPoint x: 397, startPoint y: 126, endPoint x: 554, endPoint y: 158, distance: 160.7
click at [554, 158] on div "A company routinely processes sensitive credit card information for its custome…" at bounding box center [669, 260] width 554 height 343
click at [554, 158] on h5 "A company routinely processes sensitive credit card information for its custome…" at bounding box center [669, 143] width 516 height 59
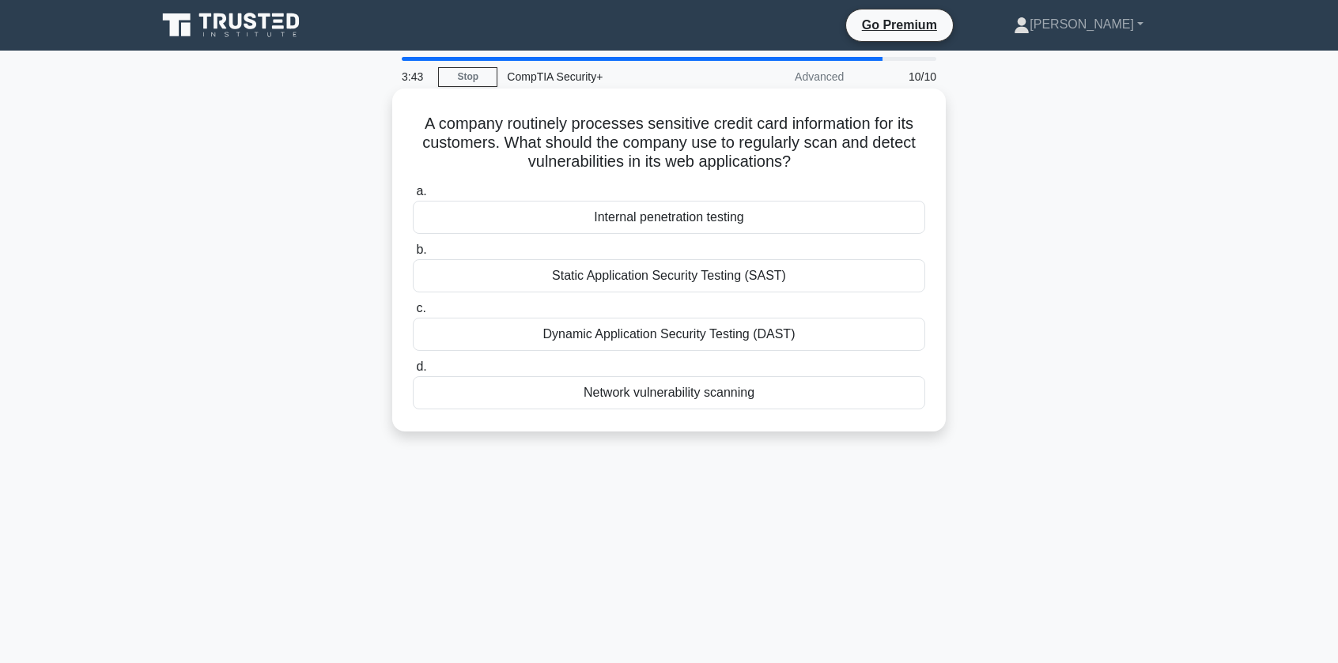
click at [715, 225] on div "Internal penetration testing" at bounding box center [669, 217] width 512 height 33
click at [413, 197] on input "a. Internal penetration testing" at bounding box center [413, 192] width 0 height 10
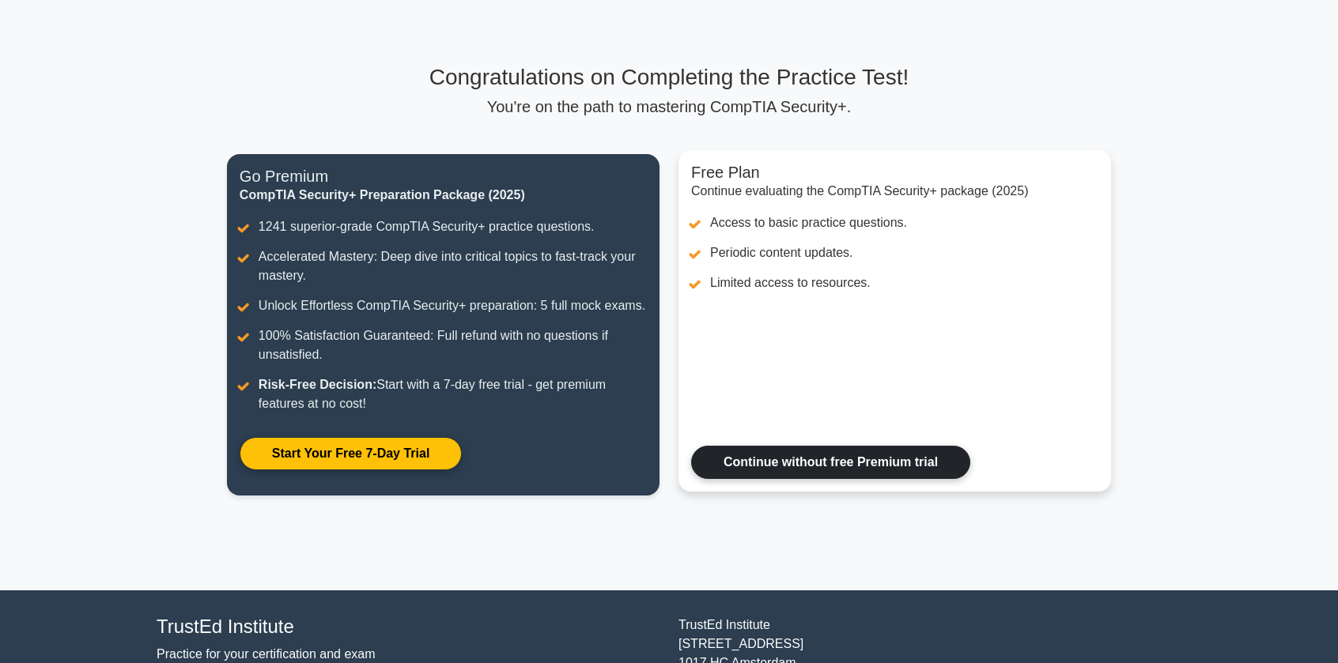
scroll to position [79, 0]
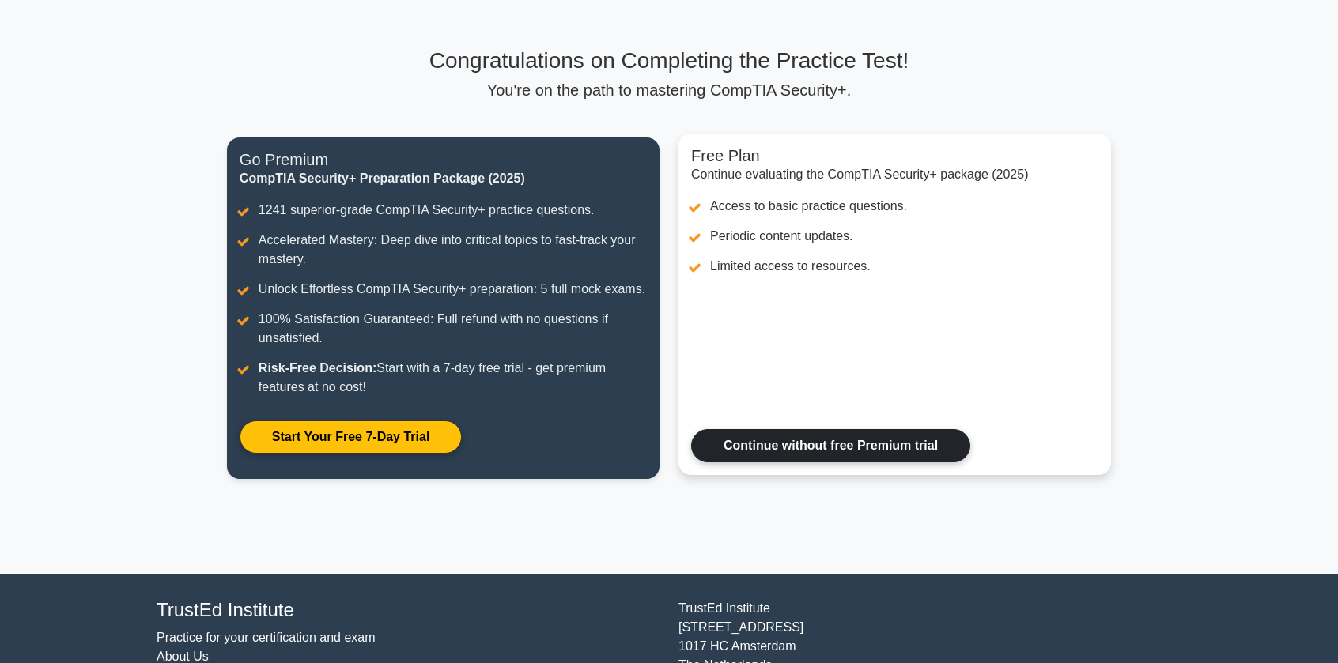
click at [765, 448] on link "Continue without free Premium trial" at bounding box center [830, 445] width 279 height 33
click at [768, 448] on link "Continue without free Premium trial" at bounding box center [830, 445] width 279 height 33
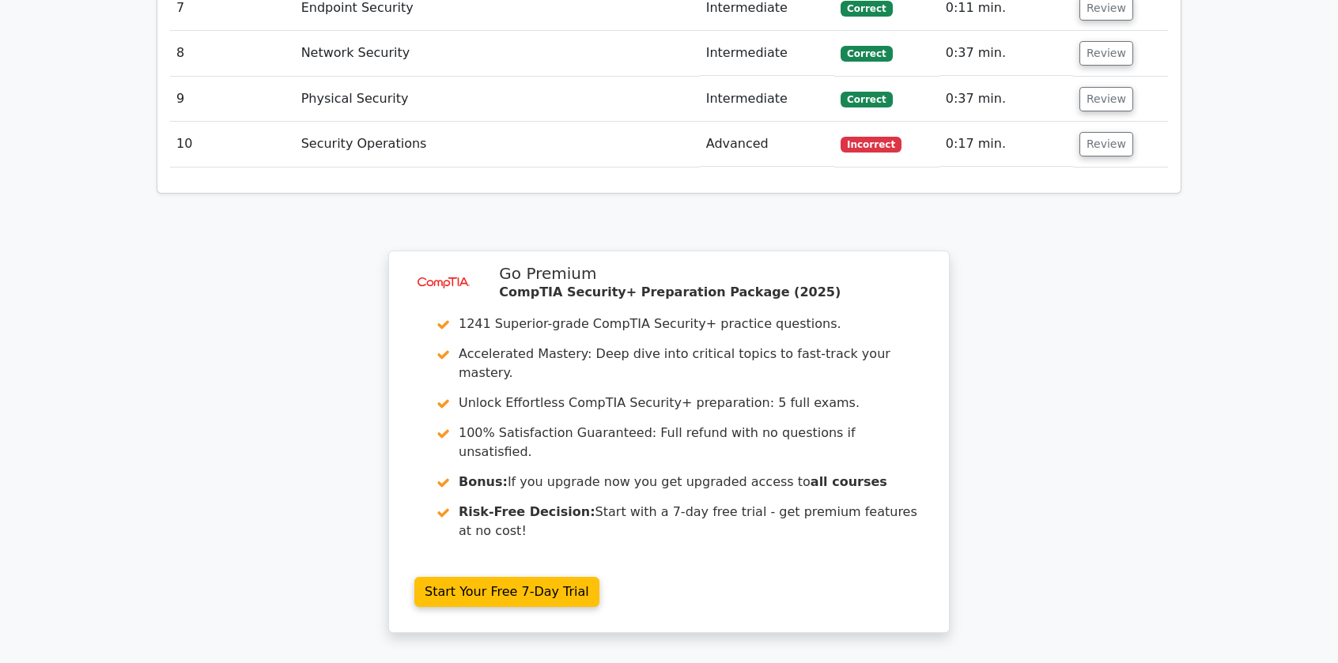
scroll to position [2214, 0]
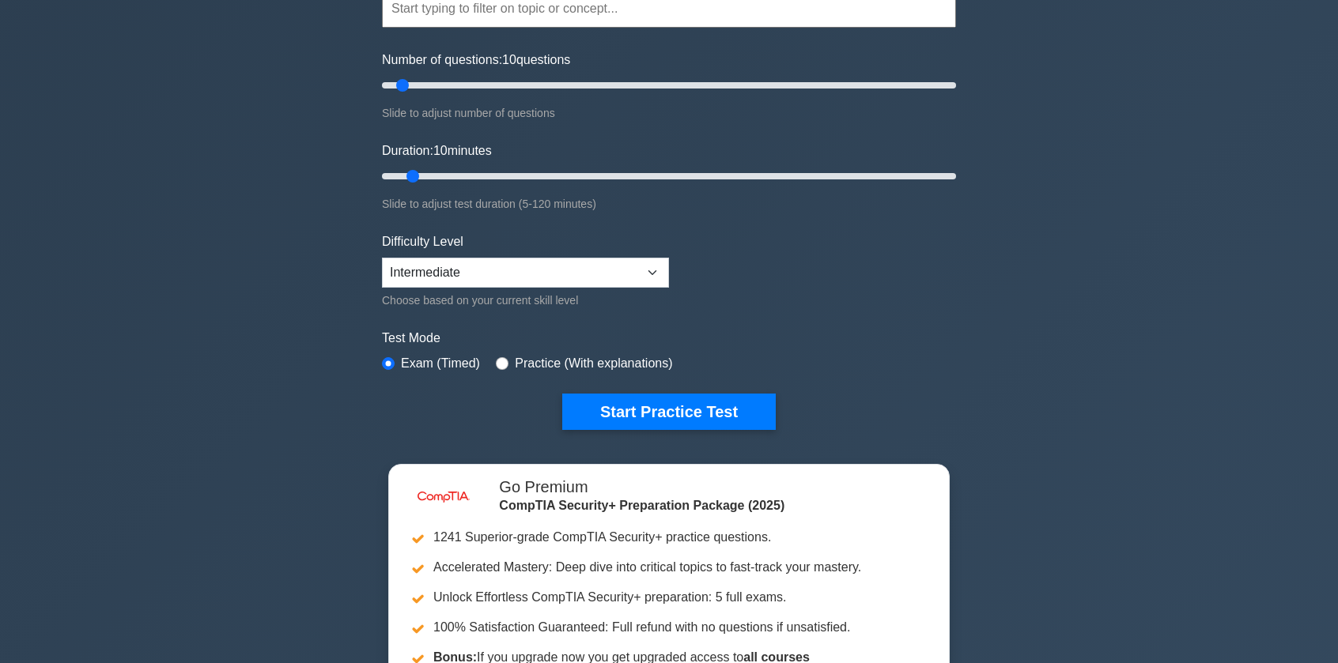
scroll to position [237, 0]
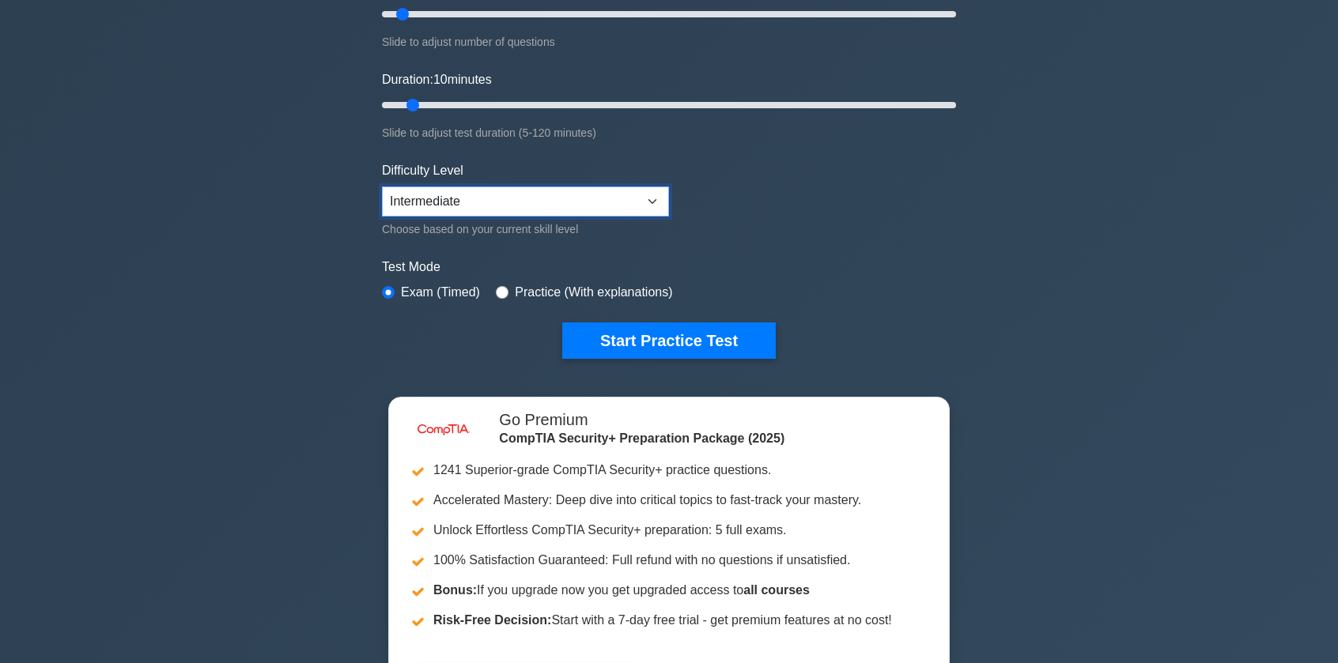
click at [510, 212] on select "Beginner Intermediate Expert" at bounding box center [525, 202] width 287 height 30
select select "expert"
click at [382, 187] on select "Beginner Intermediate Expert" at bounding box center [525, 202] width 287 height 30
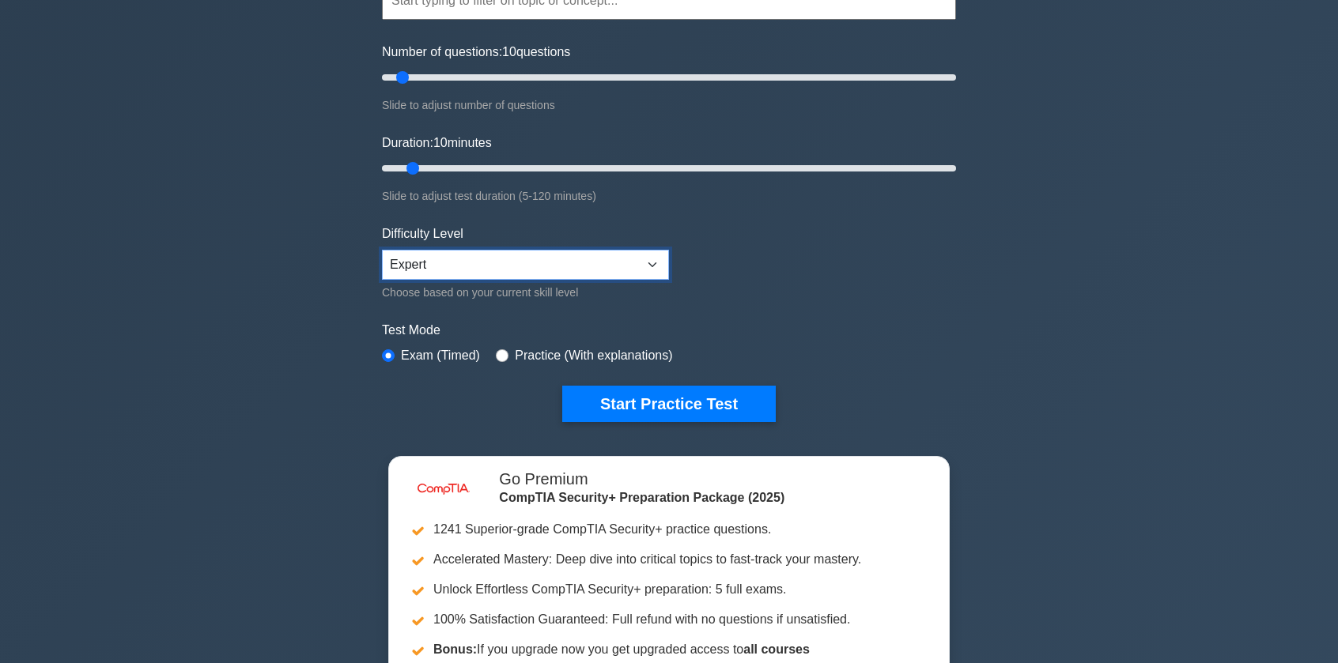
scroll to position [158, 0]
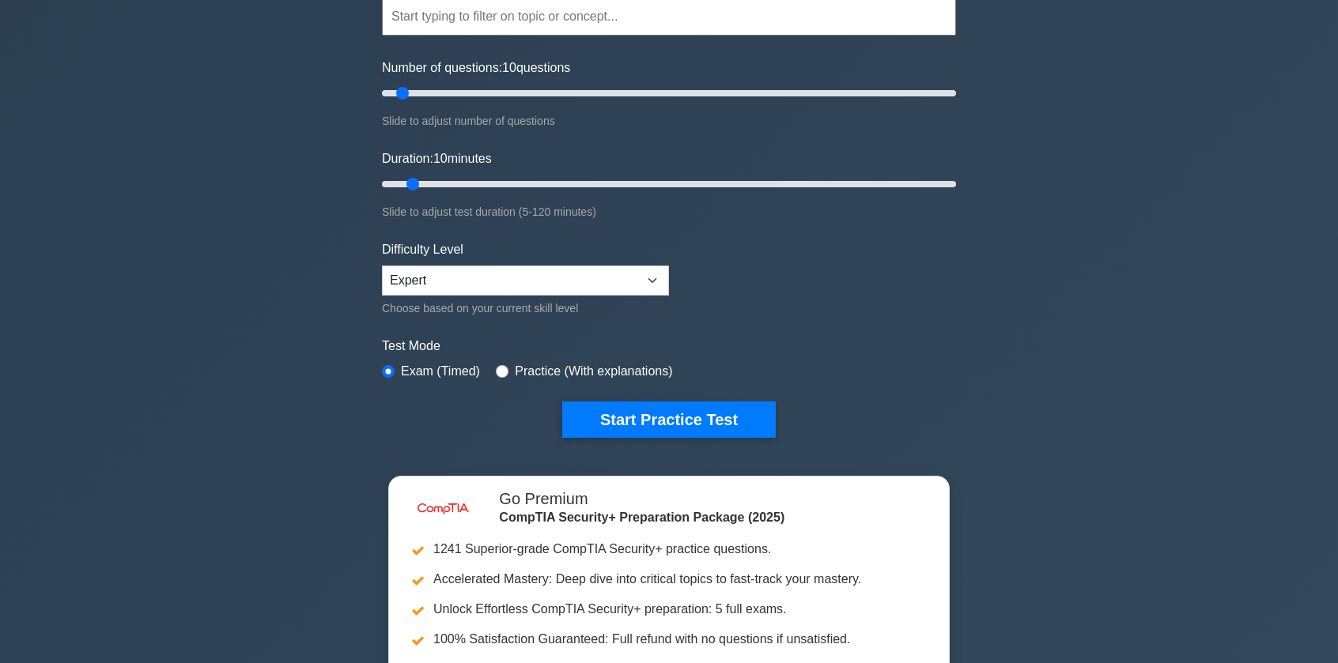
click at [532, 372] on label "Practice (With explanations)" at bounding box center [593, 371] width 157 height 19
type input "20"
click at [430, 95] on input "Number of questions: 20 questions" at bounding box center [669, 93] width 574 height 19
click at [421, 176] on input "Duration: 10 minutes" at bounding box center [669, 184] width 574 height 19
drag, startPoint x: 433, startPoint y: 220, endPoint x: 436, endPoint y: 170, distance: 49.9
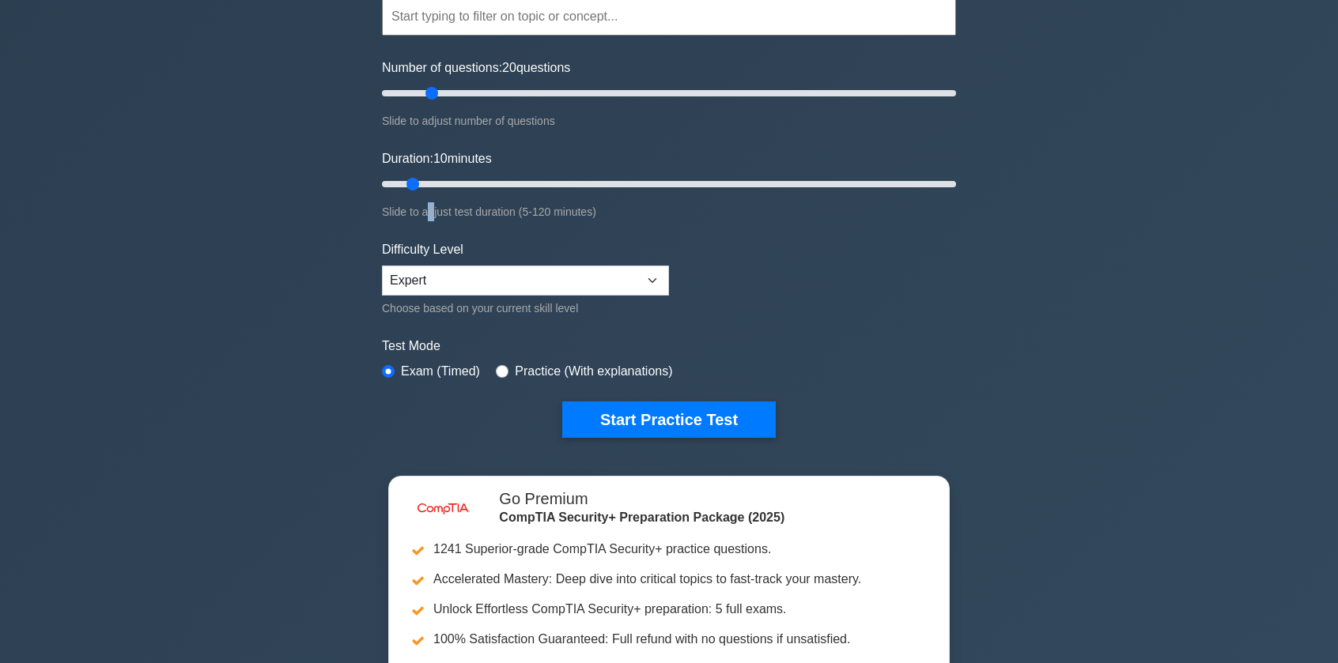
click at [433, 212] on div "Duration: 10 minutes Slide to adjust test duration (5-120 minutes)" at bounding box center [669, 185] width 574 height 72
type input "15"
click at [430, 184] on input "Duration: 10 minutes" at bounding box center [669, 184] width 574 height 19
drag, startPoint x: 638, startPoint y: 433, endPoint x: 591, endPoint y: 397, distance: 59.3
click at [696, 314] on form "Topics Cryptography Identity and Access Management Risk Management Network Secu…" at bounding box center [669, 193] width 574 height 489
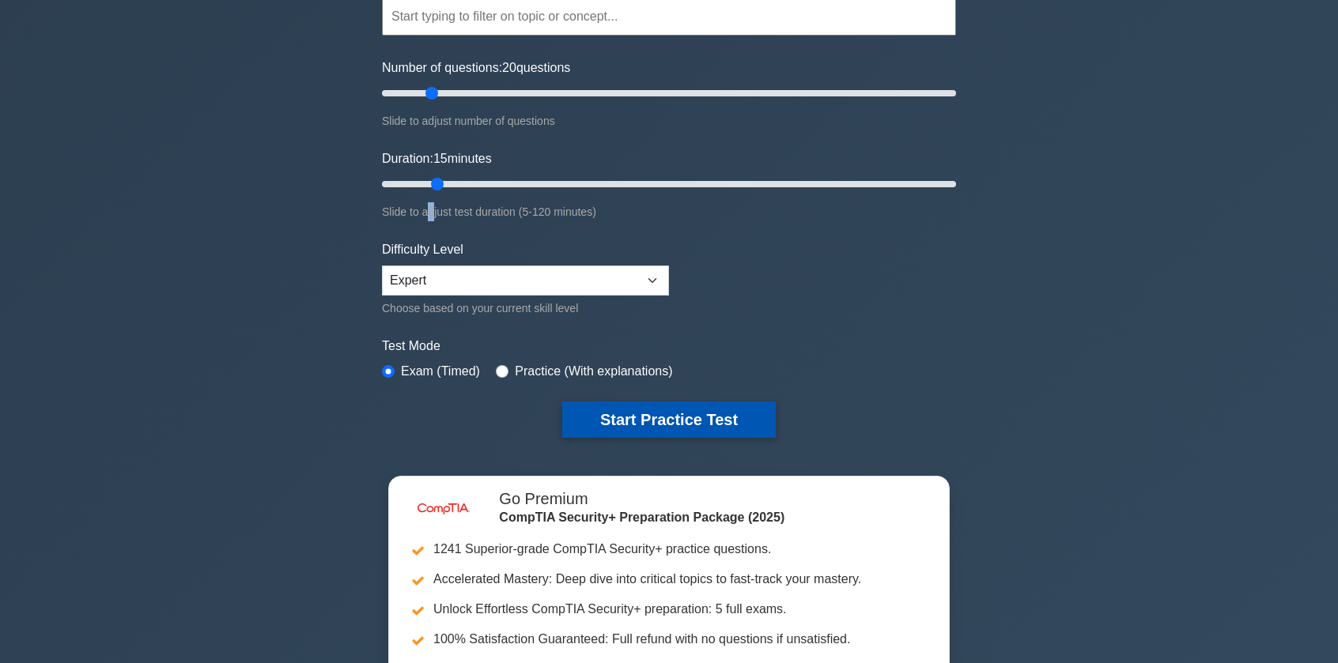
click at [720, 425] on button "Start Practice Test" at bounding box center [669, 420] width 214 height 36
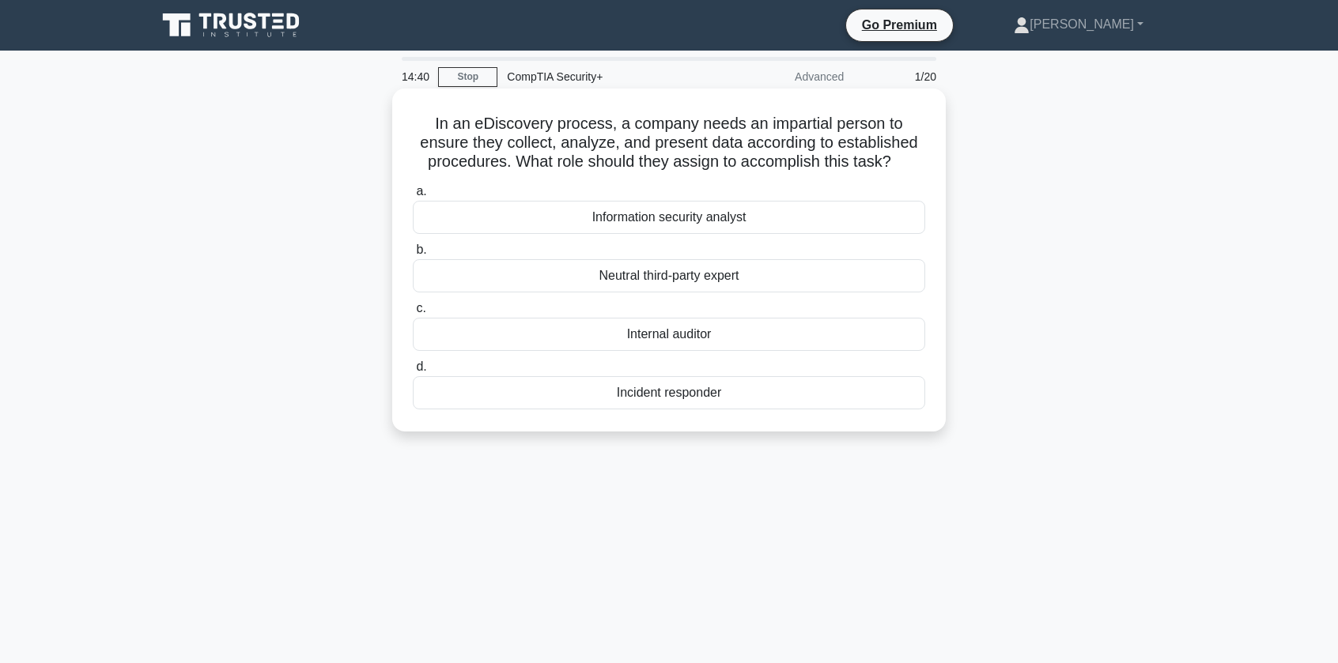
click at [641, 284] on div "Neutral third-party expert" at bounding box center [669, 275] width 512 height 33
click at [413, 255] on input "b. Neutral third-party expert" at bounding box center [413, 250] width 0 height 10
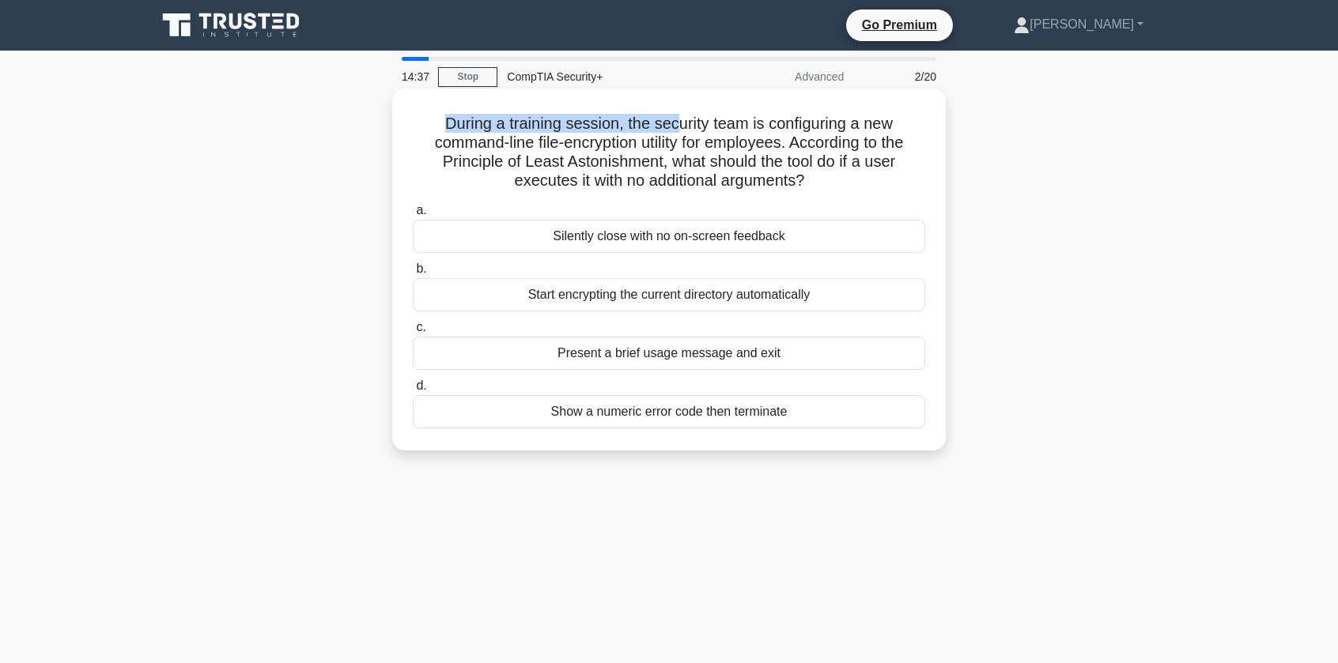
drag, startPoint x: 440, startPoint y: 123, endPoint x: 689, endPoint y: 118, distance: 249.2
click at [689, 118] on h5 "During a training session, the security team is configuring a new command-line …" at bounding box center [669, 152] width 516 height 77
click at [694, 118] on h5 "During a training session, the security team is configuring a new command-line …" at bounding box center [669, 152] width 516 height 77
drag, startPoint x: 694, startPoint y: 118, endPoint x: 852, endPoint y: 118, distance: 157.4
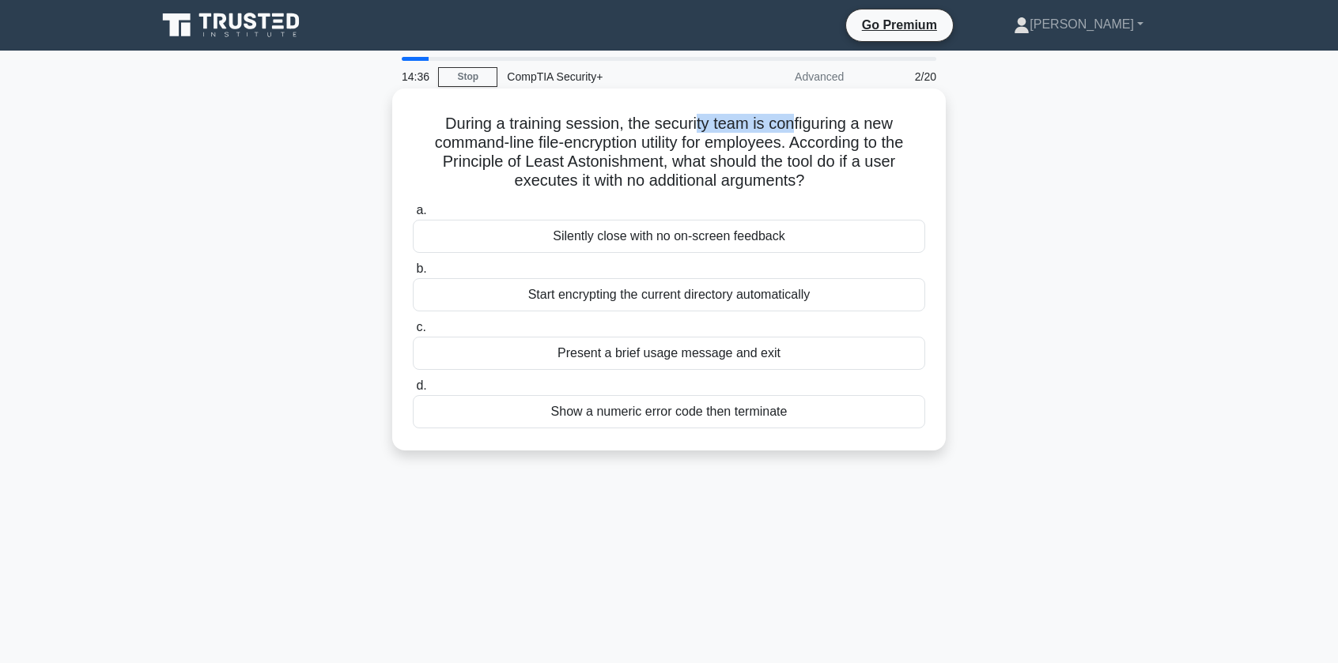
click at [852, 118] on h5 "During a training session, the security team is configuring a new command-line …" at bounding box center [669, 152] width 516 height 77
drag, startPoint x: 669, startPoint y: 162, endPoint x: 791, endPoint y: 138, distance: 124.2
click at [763, 143] on h5 "During a training session, the security team is configuring a new command-line …" at bounding box center [669, 152] width 516 height 77
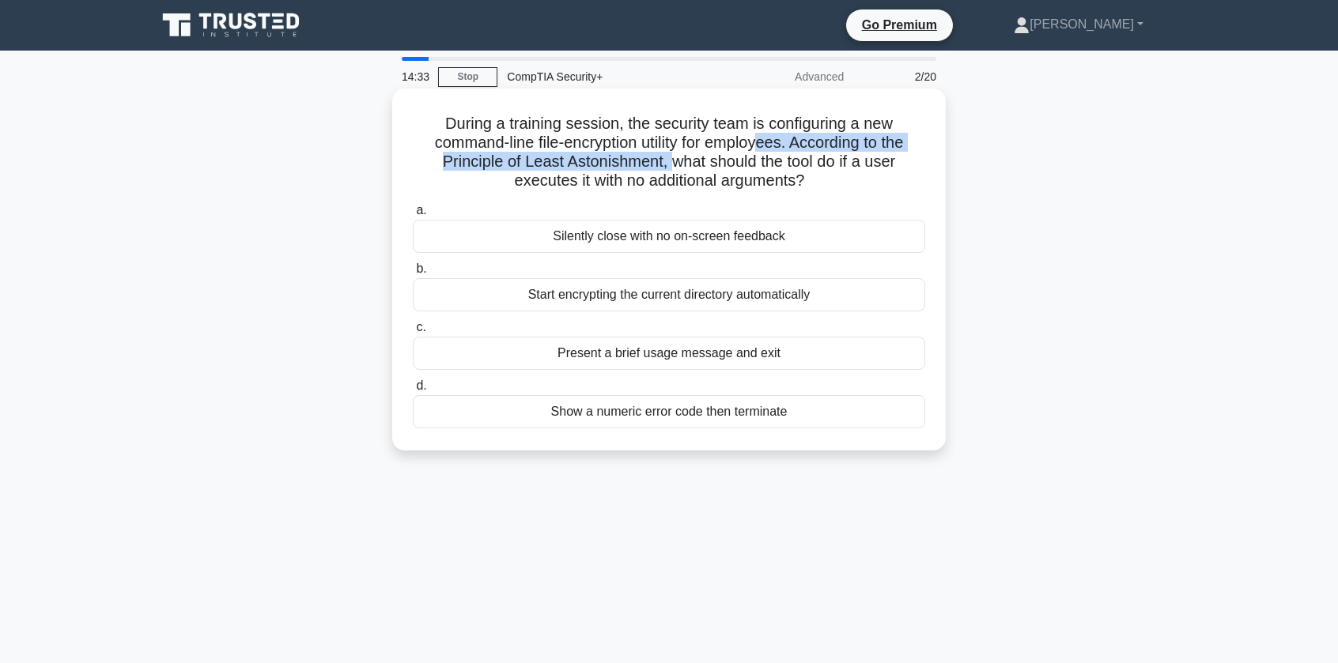
click at [791, 138] on h5 "During a training session, the security team is configuring a new command-line …" at bounding box center [669, 152] width 516 height 77
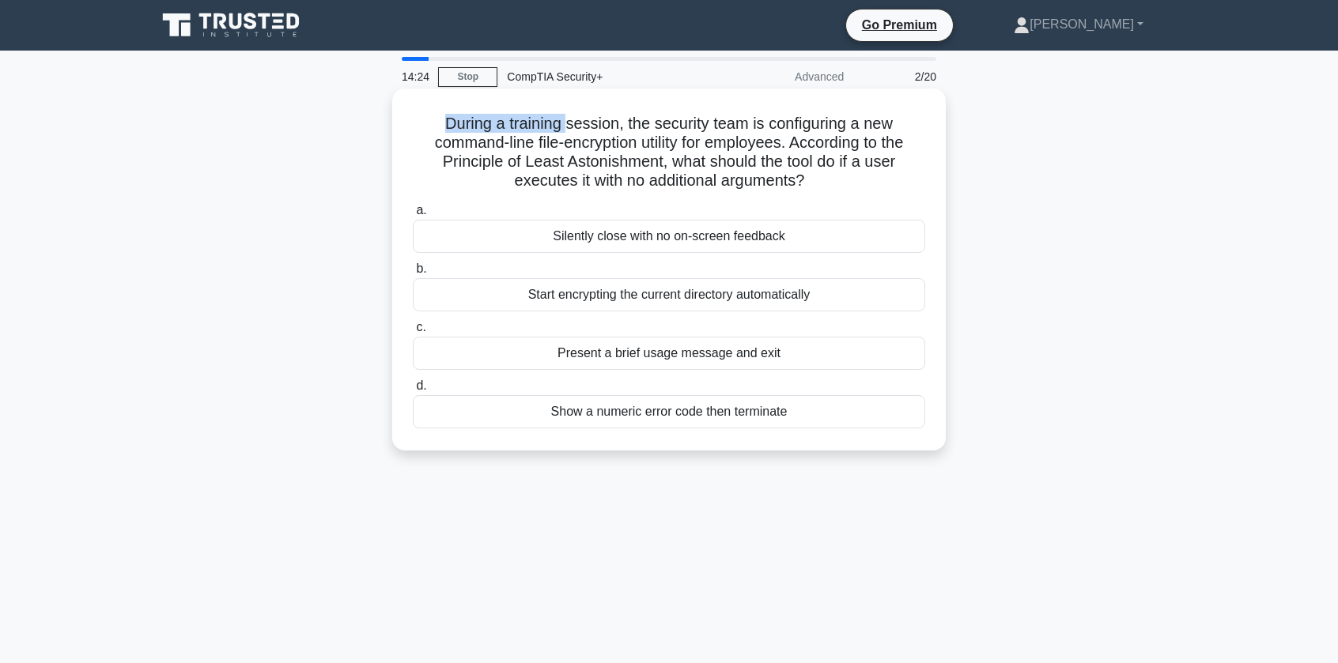
drag, startPoint x: 439, startPoint y: 132, endPoint x: 569, endPoint y: 134, distance: 129.7
click at [569, 134] on h5 "During a training session, the security team is configuring a new command-line …" at bounding box center [669, 152] width 516 height 77
click at [593, 134] on h5 "During a training session, the security team is configuring a new command-line …" at bounding box center [669, 152] width 516 height 77
click at [759, 140] on h5 "During a training session, the security team is configuring a new command-line …" at bounding box center [669, 152] width 516 height 77
click at [666, 239] on div "Silently close with no on-screen feedback" at bounding box center [669, 236] width 512 height 33
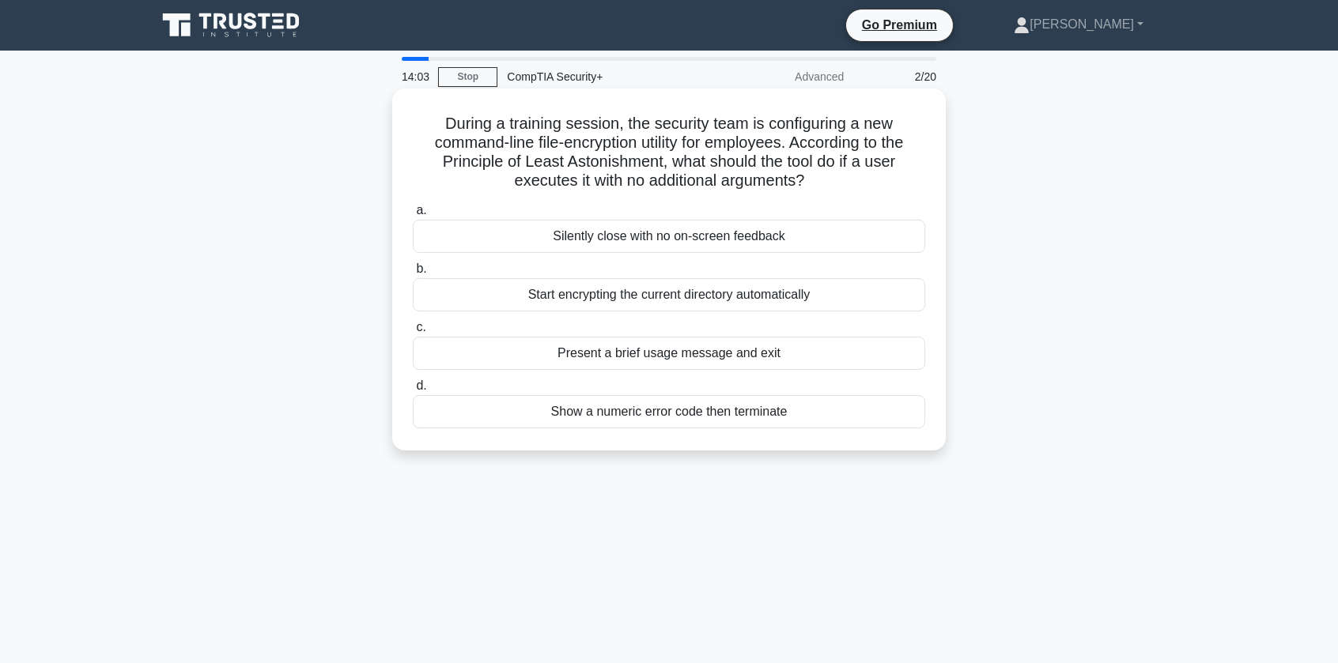
click at [413, 216] on input "a. Silently close with no on-screen feedback" at bounding box center [413, 211] width 0 height 10
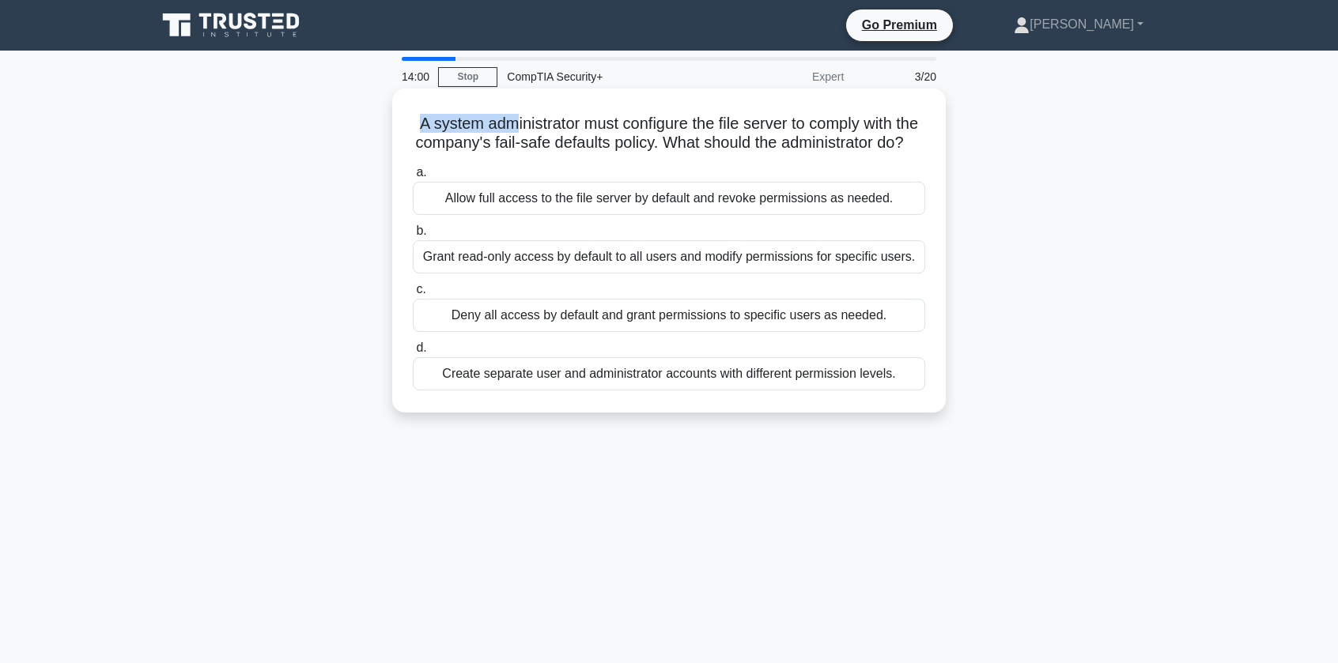
drag, startPoint x: 417, startPoint y: 116, endPoint x: 521, endPoint y: 125, distance: 104.7
click at [521, 125] on h5 "A system administrator must configure the file server to comply with the compan…" at bounding box center [669, 134] width 516 height 40
click at [516, 125] on h5 "A system administrator must configure the file server to comply with the compan…" at bounding box center [669, 134] width 516 height 40
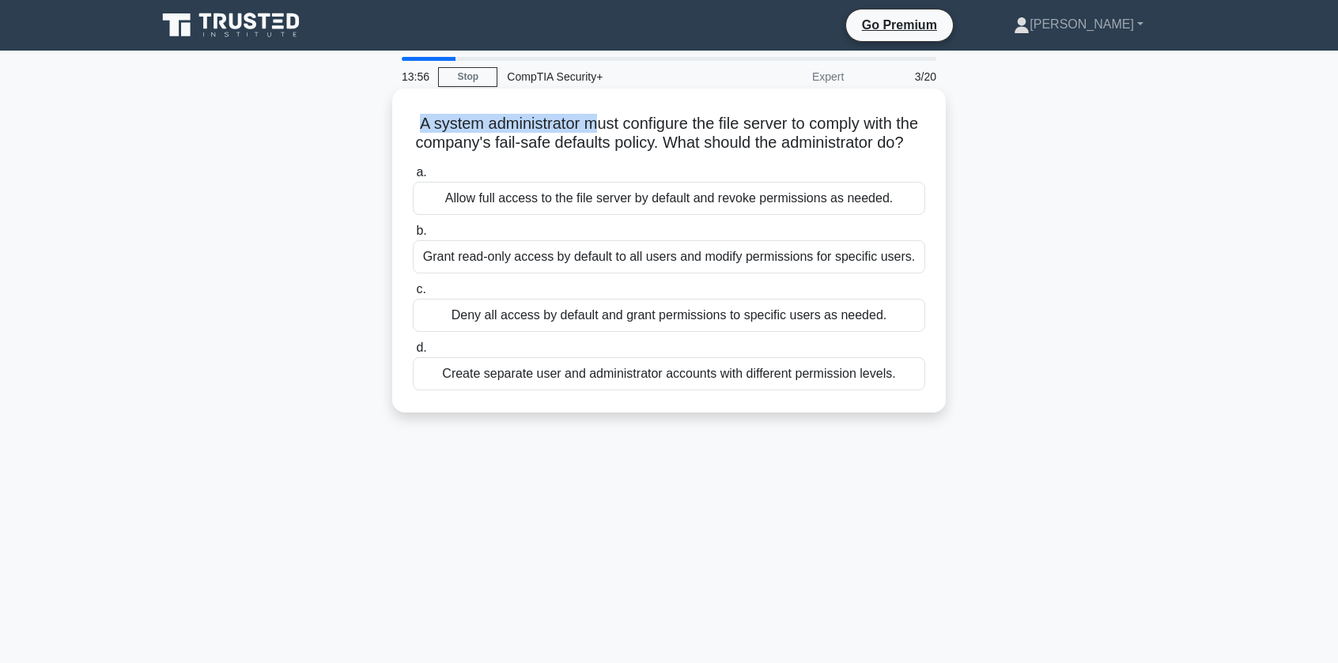
drag, startPoint x: 410, startPoint y: 125, endPoint x: 607, endPoint y: 128, distance: 196.9
click at [607, 128] on div "A system administrator must configure the file server to comply with the compan…" at bounding box center [669, 251] width 541 height 312
click at [655, 138] on h5 "A system administrator must configure the file server to comply with the compan…" at bounding box center [669, 134] width 516 height 40
click at [571, 319] on div "Deny all access by default and grant permissions to specific users as needed." at bounding box center [669, 315] width 512 height 33
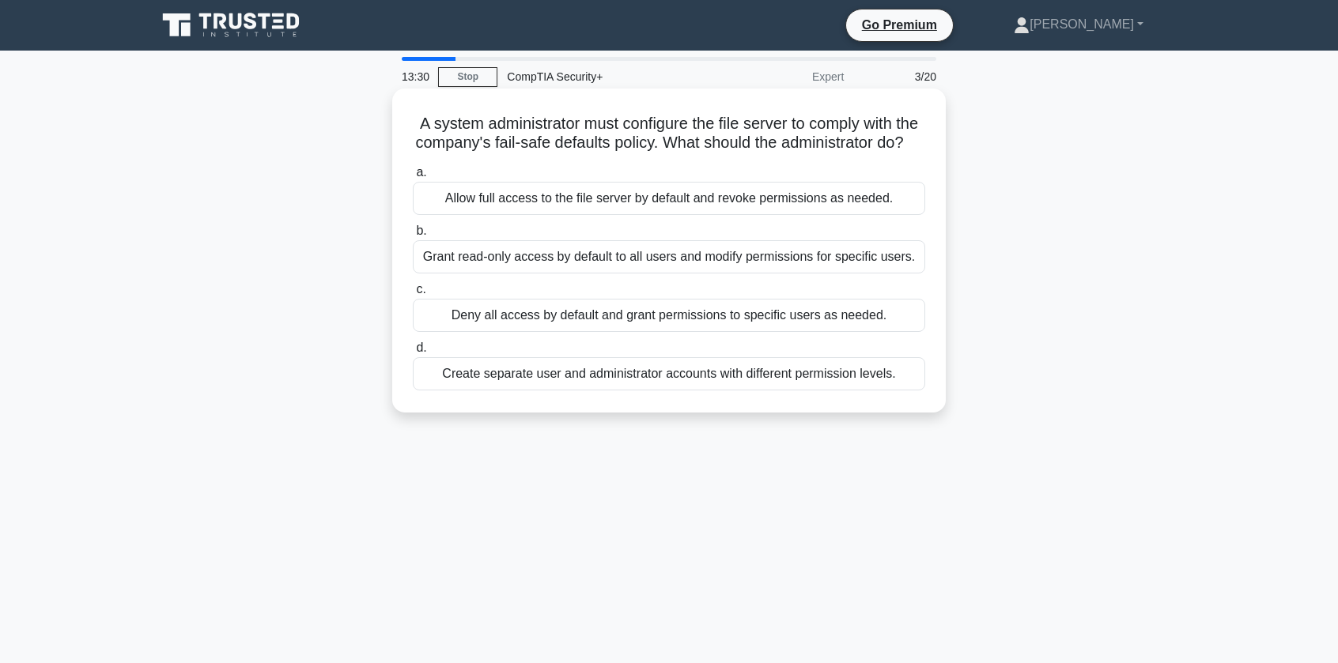
click at [413, 295] on input "c. Deny all access by default and grant permissions to specific users as needed." at bounding box center [413, 290] width 0 height 10
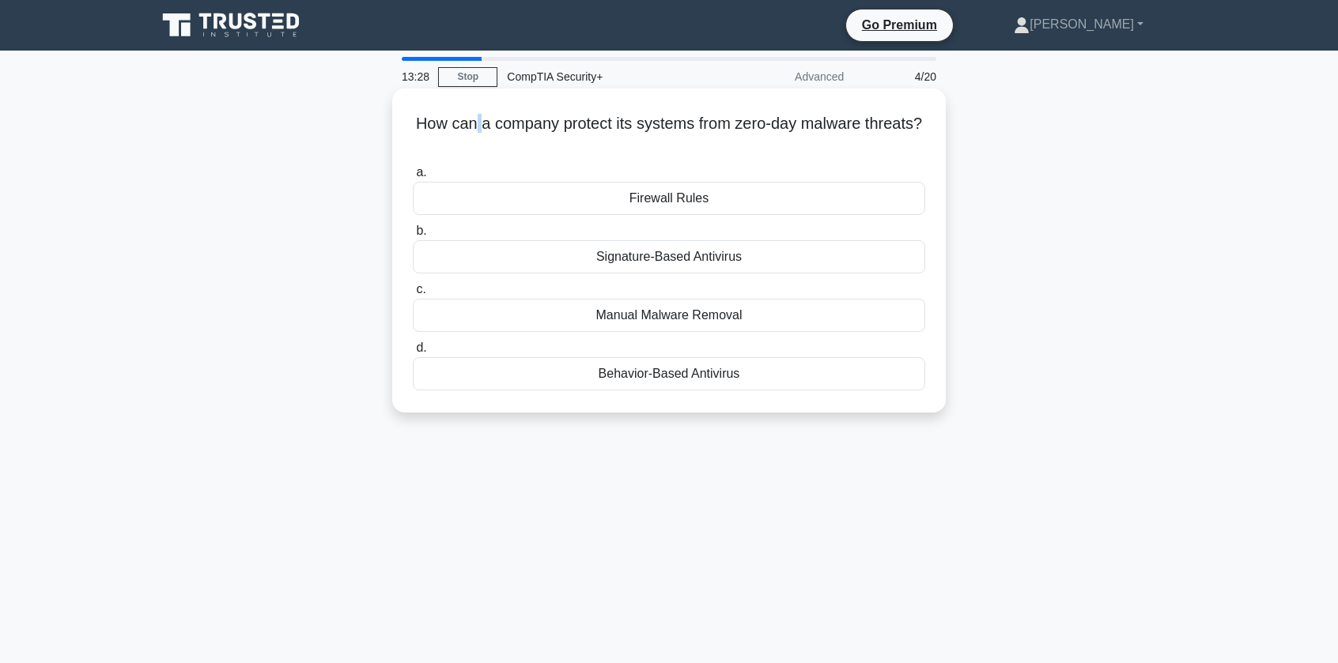
drag, startPoint x: 500, startPoint y: 116, endPoint x: 607, endPoint y: 147, distance: 111.9
click at [552, 125] on h5 "How can a company protect its systems from zero-day malware threats? .spinner_0…" at bounding box center [669, 134] width 516 height 40
click at [751, 145] on h5 "How can a company protect its systems from zero-day malware threats? .spinner_0…" at bounding box center [669, 134] width 516 height 40
click at [447, 108] on div "How can a company protect its systems from zero-day malware threats? .spinner_0…" at bounding box center [669, 251] width 541 height 312
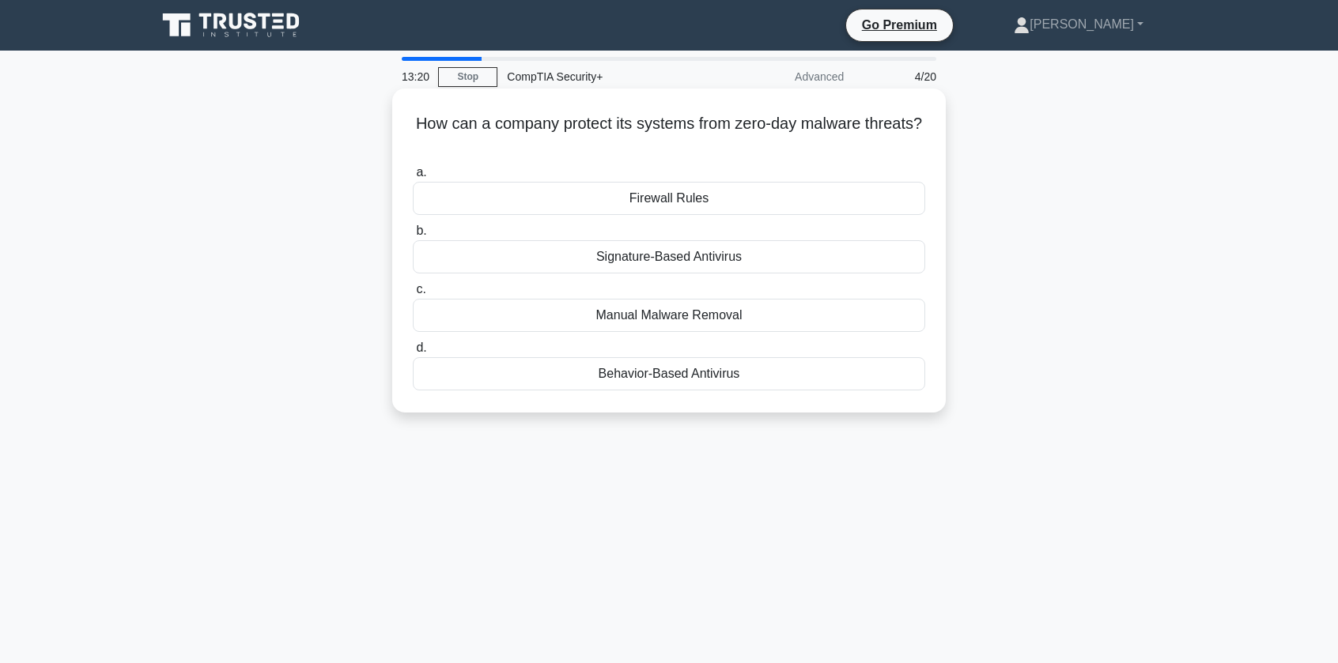
drag, startPoint x: 458, startPoint y: 138, endPoint x: 480, endPoint y: 142, distance: 22.4
click at [480, 142] on div "How can a company protect its systems from zero-day malware threats? .spinner_0…" at bounding box center [669, 251] width 541 height 312
click at [480, 142] on h5 "How can a company protect its systems from zero-day malware threats? .spinner_0…" at bounding box center [669, 134] width 516 height 40
drag, startPoint x: 402, startPoint y: 123, endPoint x: 580, endPoint y: 133, distance: 177.4
click at [510, 125] on div "How can a company protect its systems from zero-day malware threats? .spinner_0…" at bounding box center [669, 251] width 541 height 312
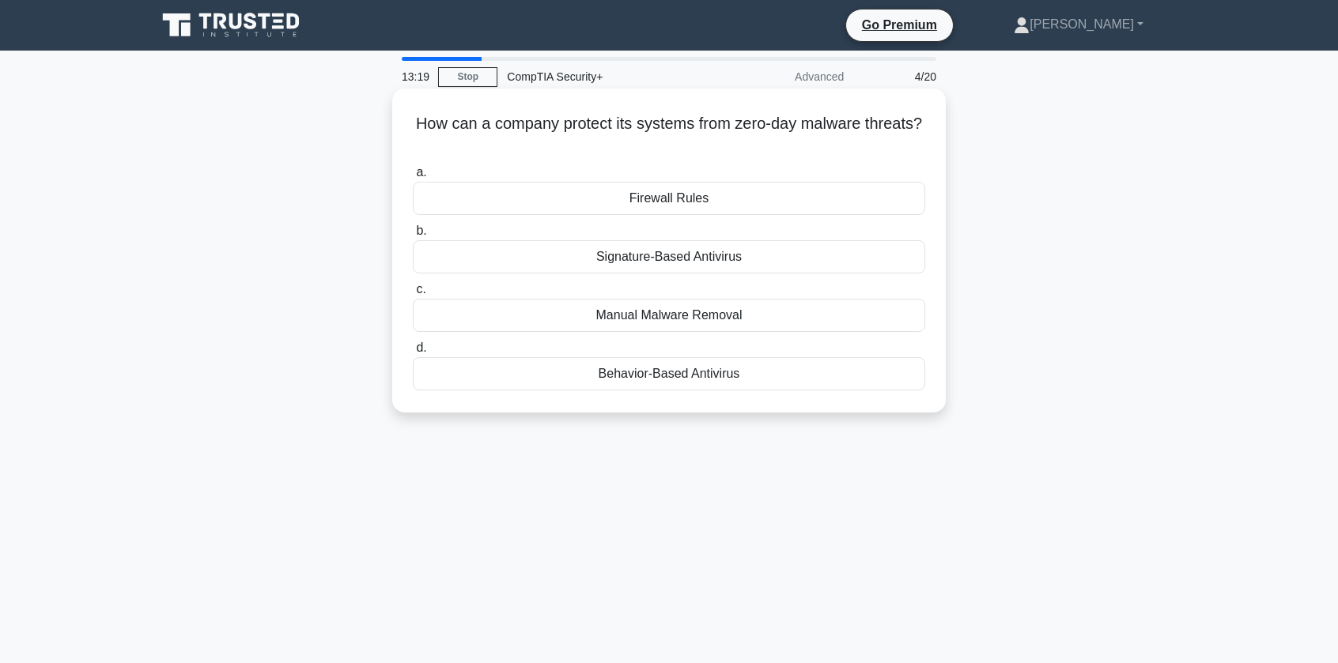
click at [826, 158] on div "How can a company protect its systems from zero-day malware threats? .spinner_0…" at bounding box center [669, 251] width 541 height 312
click at [678, 153] on icon ".spinner_0XTQ{transform-origin:center;animation:spinner_y6GP .75s linear infini…" at bounding box center [668, 143] width 19 height 19
click at [709, 153] on h5 "How can a company protect its systems from zero-day malware threats? .spinner_0…" at bounding box center [669, 134] width 516 height 40
drag, startPoint x: 677, startPoint y: 134, endPoint x: 796, endPoint y: 142, distance: 118.9
click at [679, 134] on h5 "How can a company protect its systems from zero-day malware threats? .spinner_0…" at bounding box center [669, 134] width 516 height 40
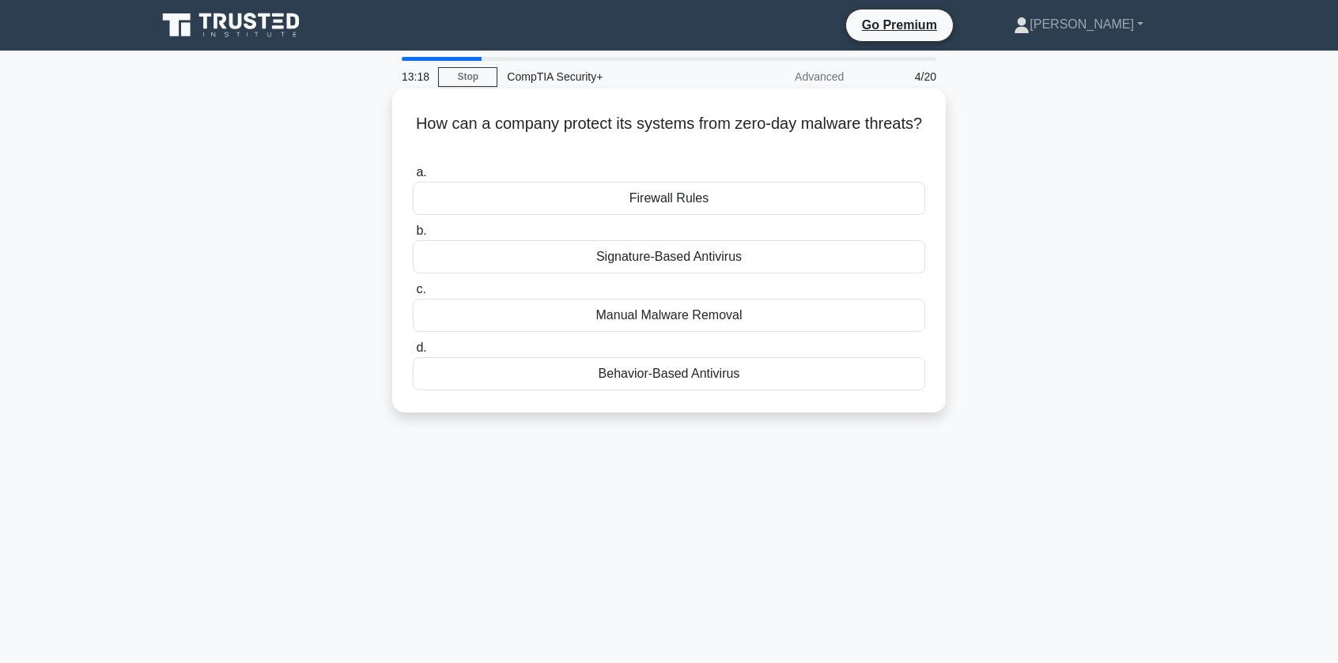
click at [796, 142] on h5 "How can a company protect its systems from zero-day malware threats? .spinner_0…" at bounding box center [669, 134] width 516 height 40
click at [798, 145] on h5 "How can a company protect its systems from zero-day malware threats? .spinner_0…" at bounding box center [669, 134] width 516 height 40
click at [641, 380] on div "Behavior-Based Antivirus" at bounding box center [669, 373] width 512 height 33
click at [413, 353] on input "d. Behavior-Based Antivirus" at bounding box center [413, 348] width 0 height 10
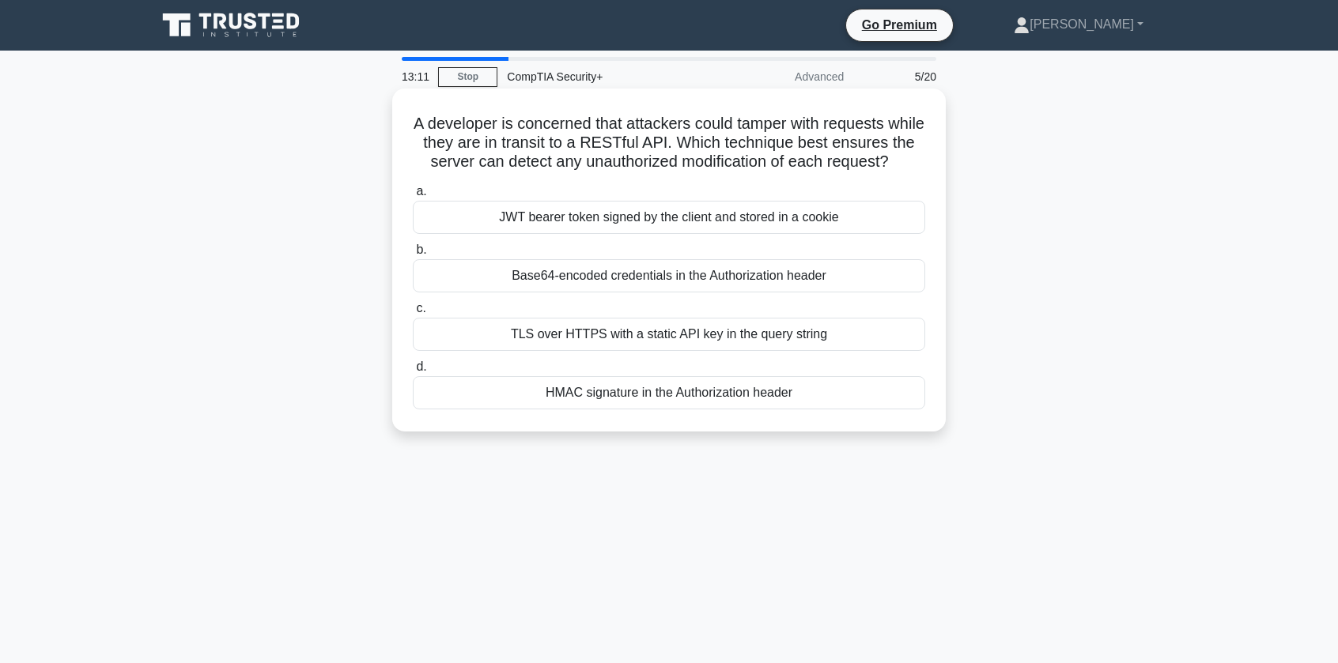
drag, startPoint x: 402, startPoint y: 128, endPoint x: 425, endPoint y: 128, distance: 22.1
click at [405, 128] on div "A developer is concerned that attackers could tamper with requests while they a…" at bounding box center [669, 260] width 541 height 331
drag, startPoint x: 535, startPoint y: 134, endPoint x: 685, endPoint y: 119, distance: 150.1
click at [690, 117] on h5 "A developer is concerned that attackers could tamper with requests while they a…" at bounding box center [669, 143] width 516 height 59
click at [768, 150] on h5 "A developer is concerned that attackers could tamper with requests while they a…" at bounding box center [669, 143] width 516 height 59
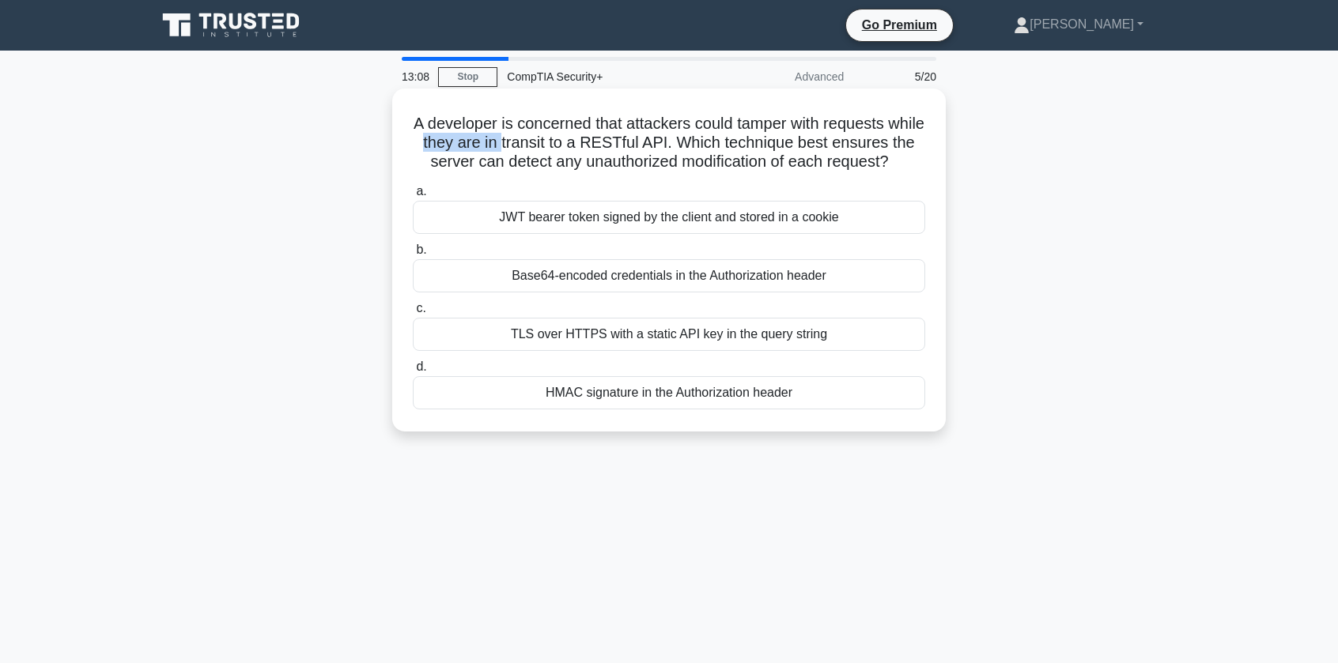
drag, startPoint x: 463, startPoint y: 145, endPoint x: 599, endPoint y: 161, distance: 136.2
click at [596, 161] on h5 "A developer is concerned that attackers could tamper with requests while they a…" at bounding box center [669, 143] width 516 height 59
click at [599, 161] on h5 "A developer is concerned that attackers could tamper with requests while they a…" at bounding box center [669, 143] width 516 height 59
drag, startPoint x: 422, startPoint y: 104, endPoint x: 471, endPoint y: 114, distance: 50.1
click at [455, 111] on div "A developer is concerned that attackers could tamper with requests while they a…" at bounding box center [669, 260] width 541 height 331
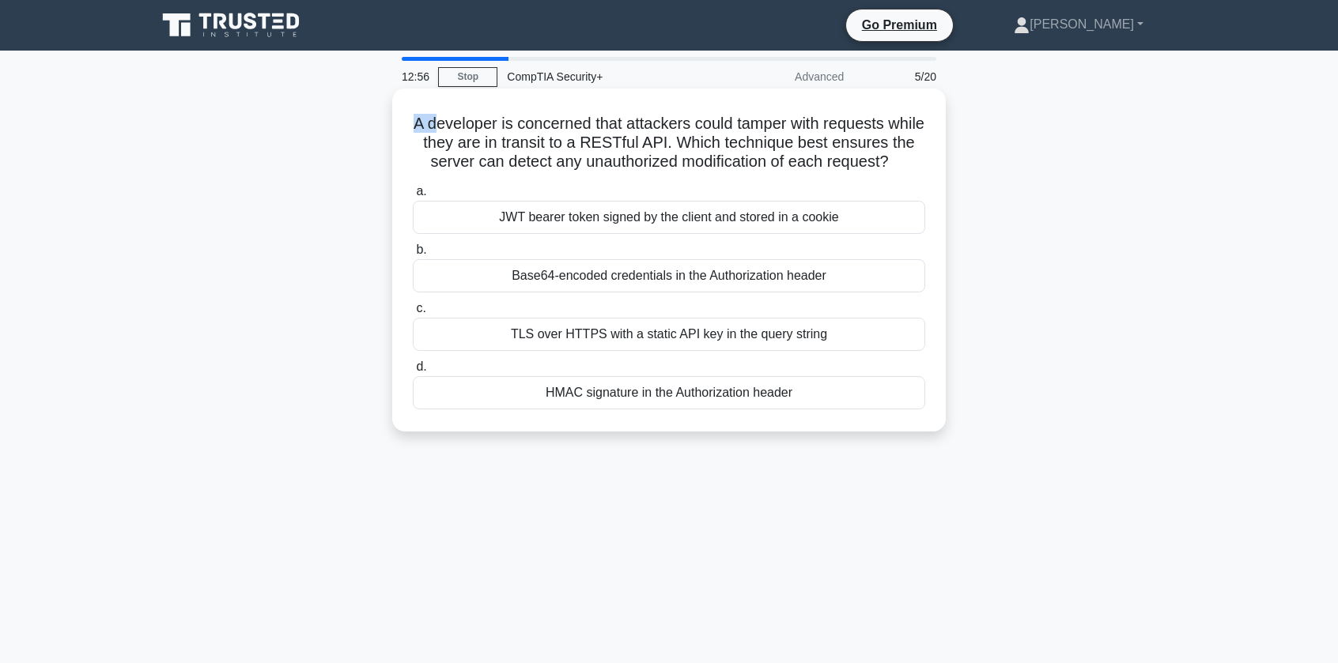
click at [449, 134] on h5 "A developer is concerned that attackers could tamper with requests while they a…" at bounding box center [669, 143] width 516 height 59
click at [677, 351] on div "TLS over HTTPS with a static API key in the query string" at bounding box center [669, 334] width 512 height 33
click at [413, 314] on input "c. TLS over HTTPS with a static API key in the query string" at bounding box center [413, 309] width 0 height 10
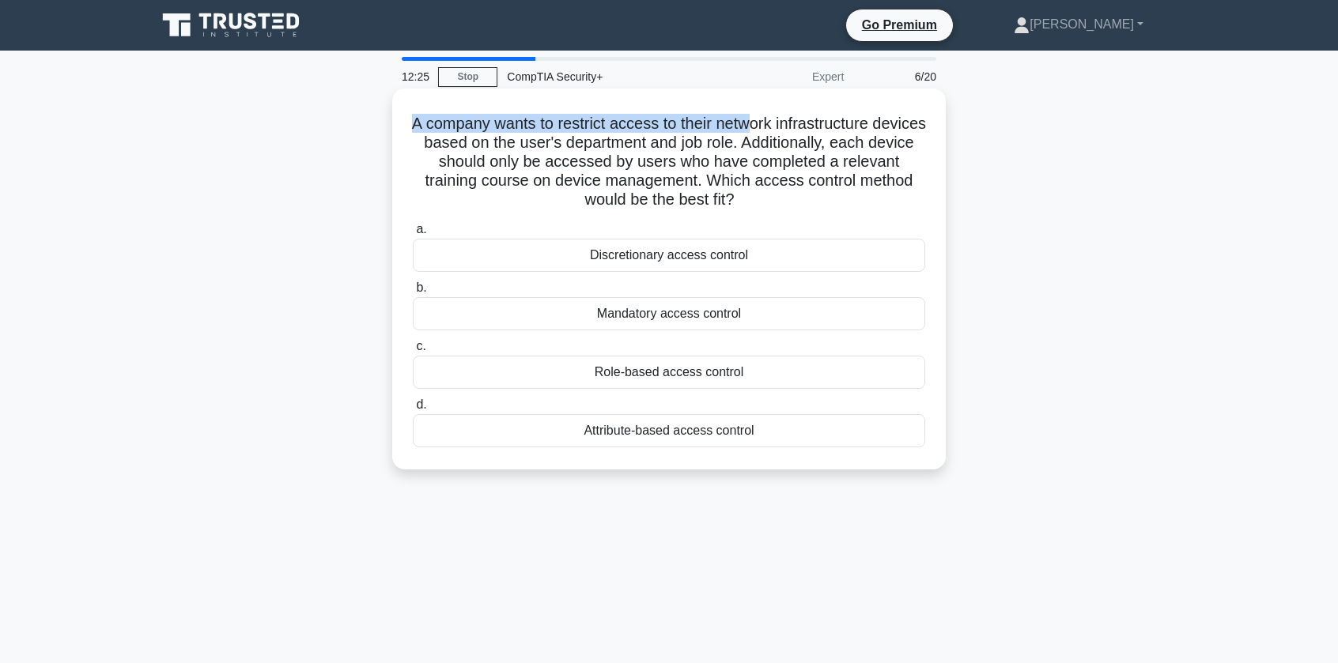
drag, startPoint x: 539, startPoint y: 123, endPoint x: 780, endPoint y: 134, distance: 240.6
click at [780, 134] on div "A company wants to restrict access to their network infrastructure devices base…" at bounding box center [669, 279] width 541 height 368
click at [780, 134] on h5 "A company wants to restrict access to their network infrastructure devices base…" at bounding box center [669, 162] width 516 height 96
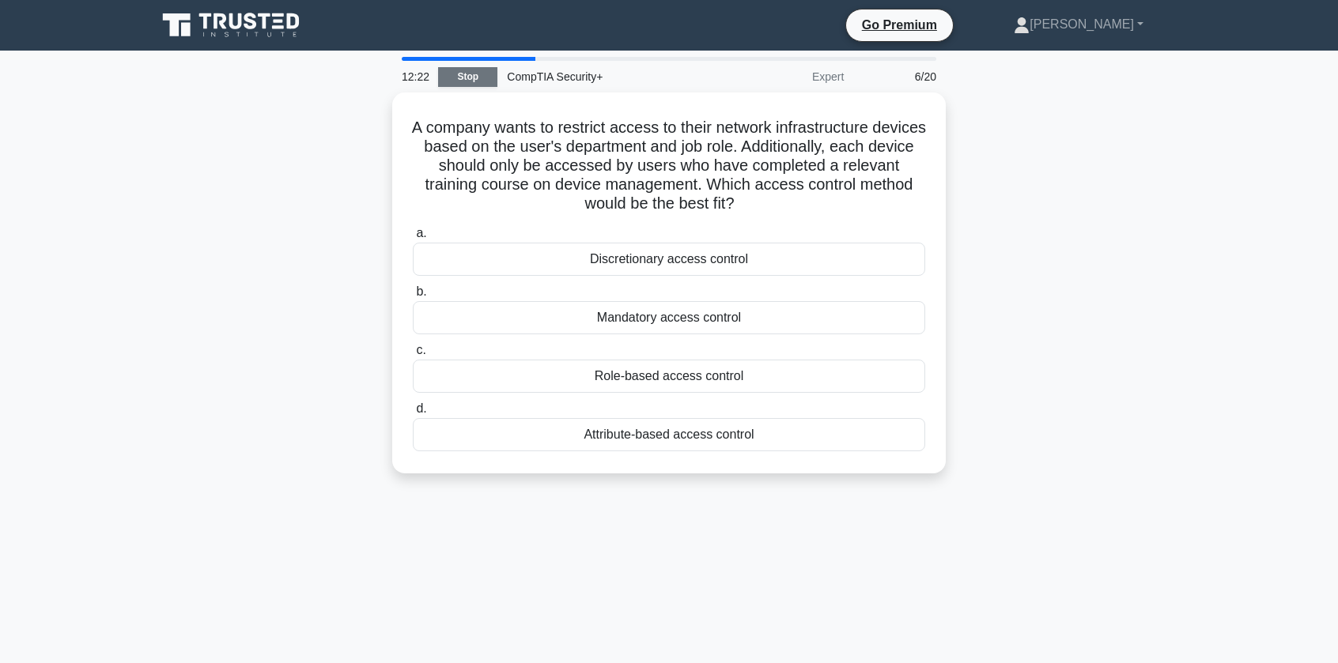
click at [481, 70] on link "Stop" at bounding box center [467, 77] width 59 height 20
